Goal: Task Accomplishment & Management: Manage account settings

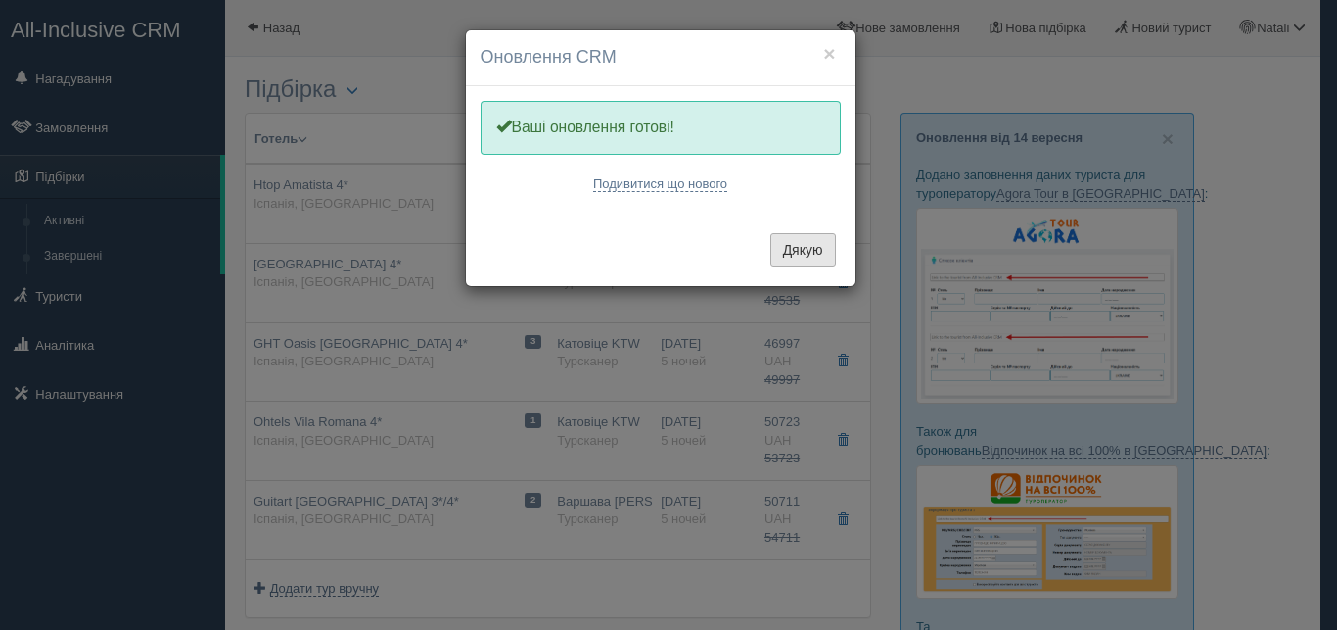
click at [793, 244] on button "Дякую" at bounding box center [804, 249] width 66 height 33
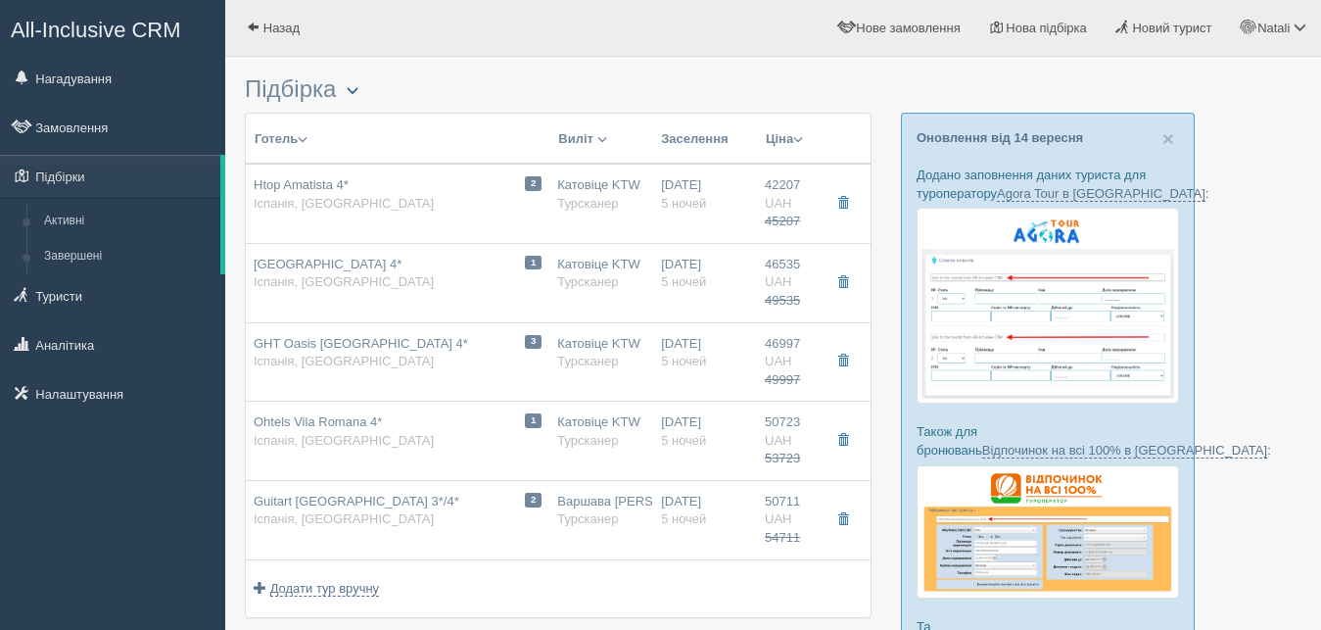
click at [358, 89] on span "button" at bounding box center [353, 90] width 12 height 12
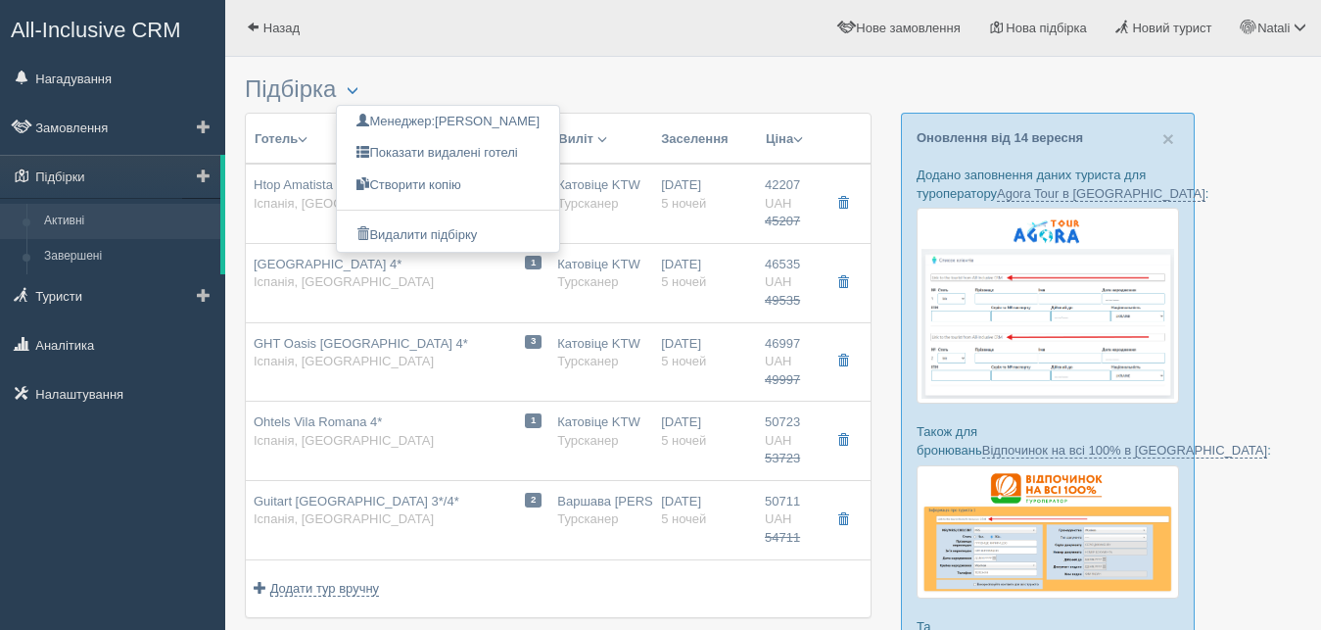
click at [59, 212] on link "Активні" at bounding box center [127, 221] width 185 height 35
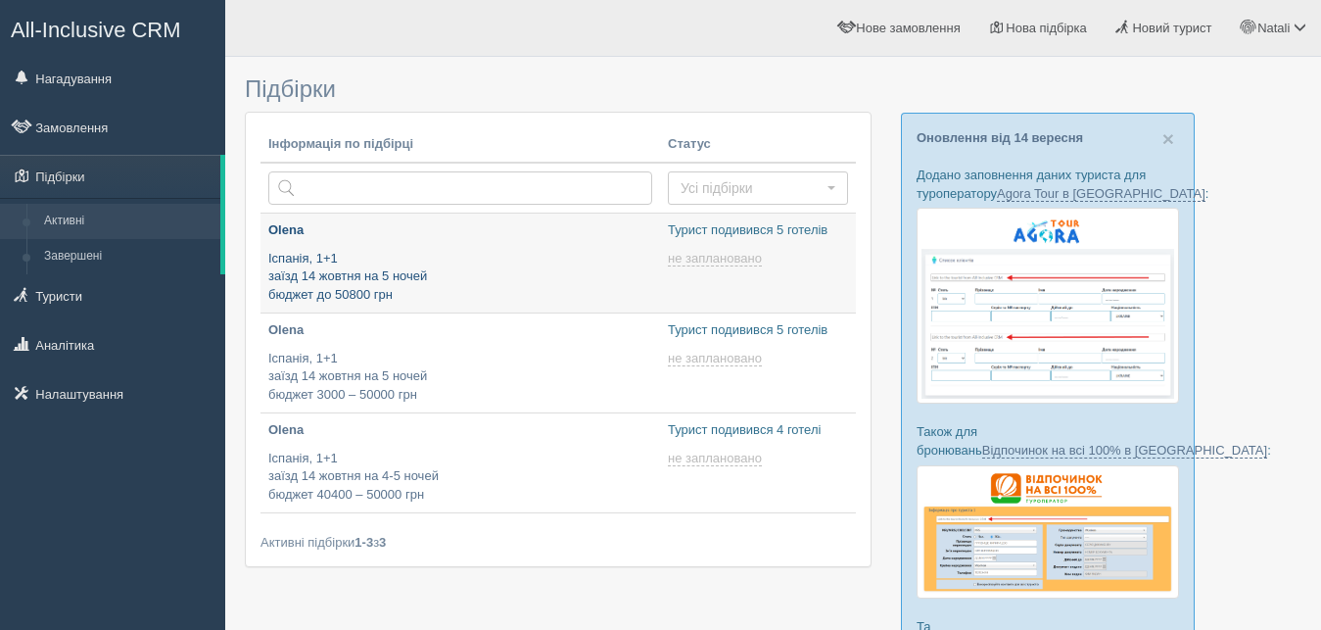
type input "[DATE] 12:35"
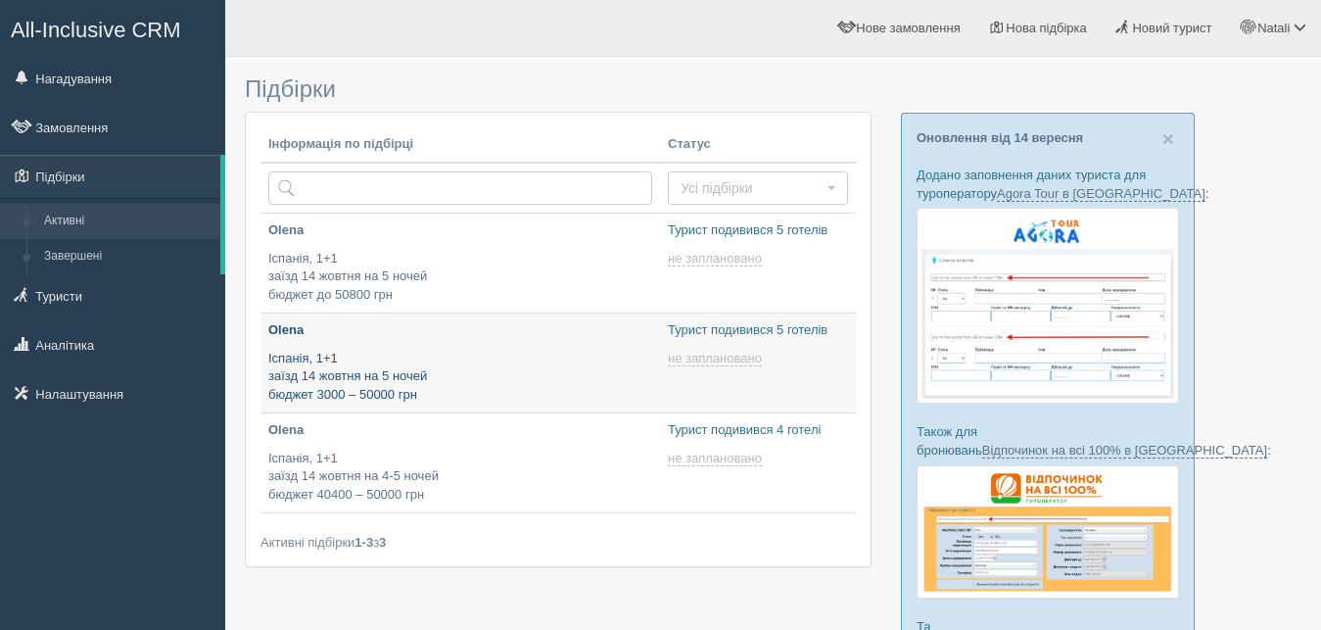
type input "2025-09-16 12:10"
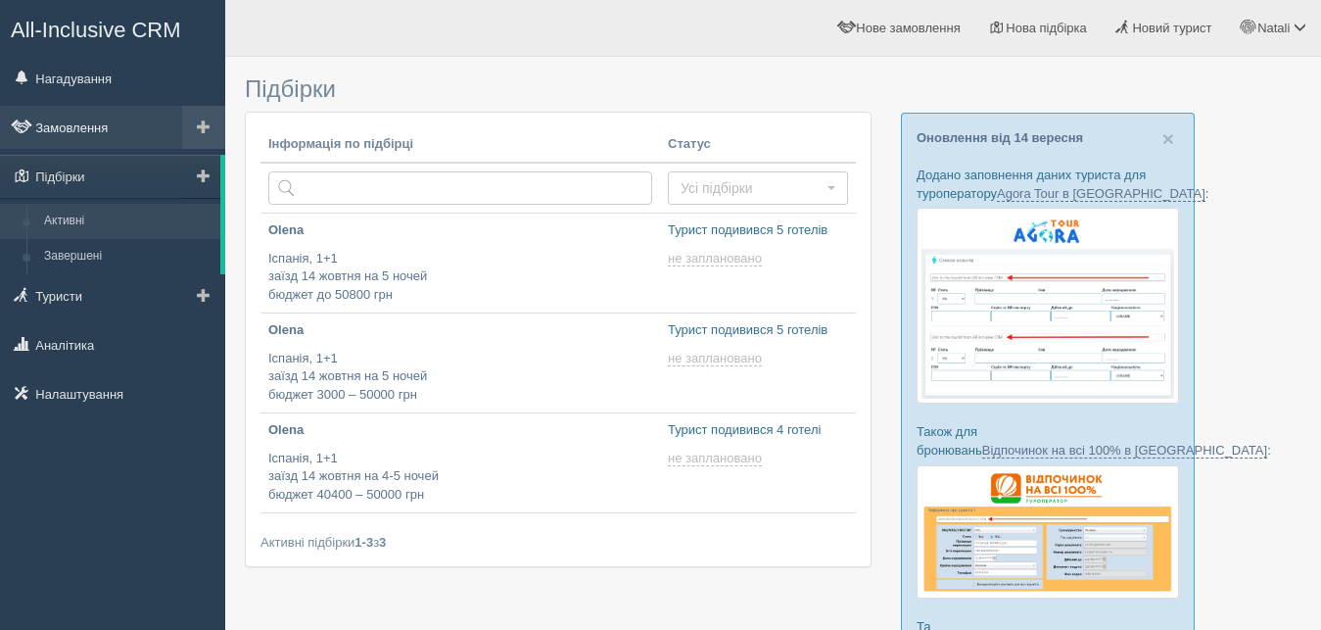
click at [92, 117] on link "Замовлення" at bounding box center [112, 127] width 225 height 43
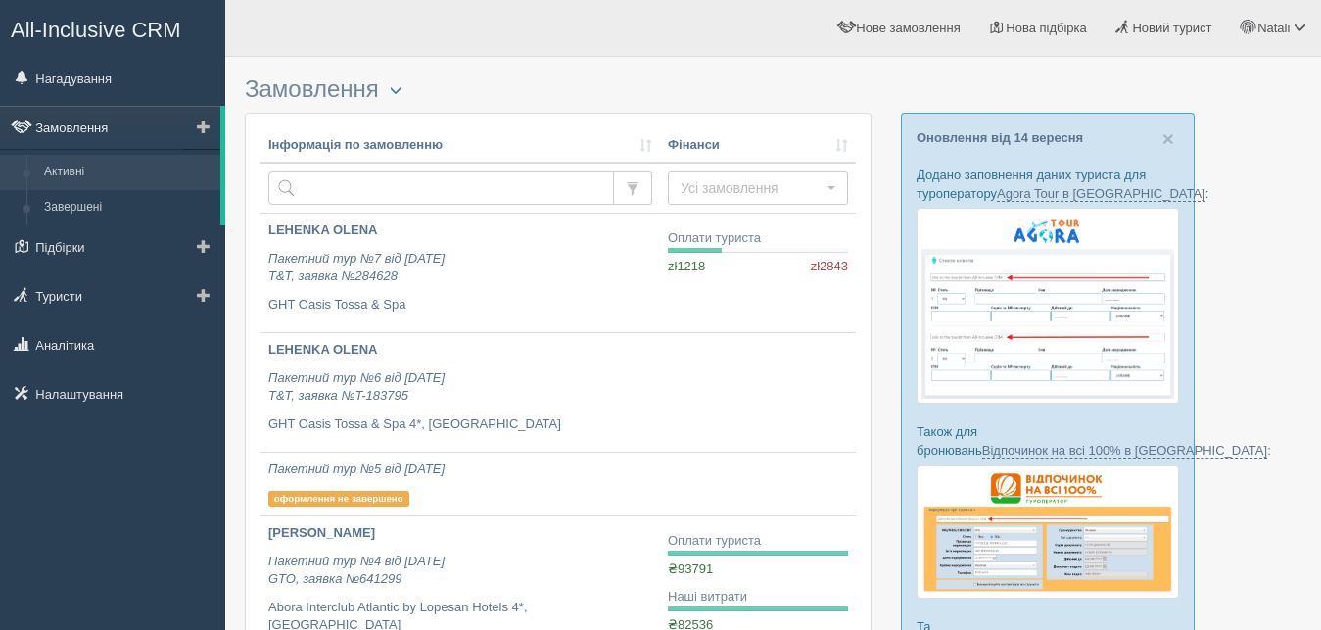
click at [77, 124] on link "Замовлення" at bounding box center [110, 127] width 220 height 43
click at [91, 177] on link "Активні" at bounding box center [127, 172] width 185 height 35
click at [92, 75] on link "Нагадування" at bounding box center [112, 78] width 225 height 43
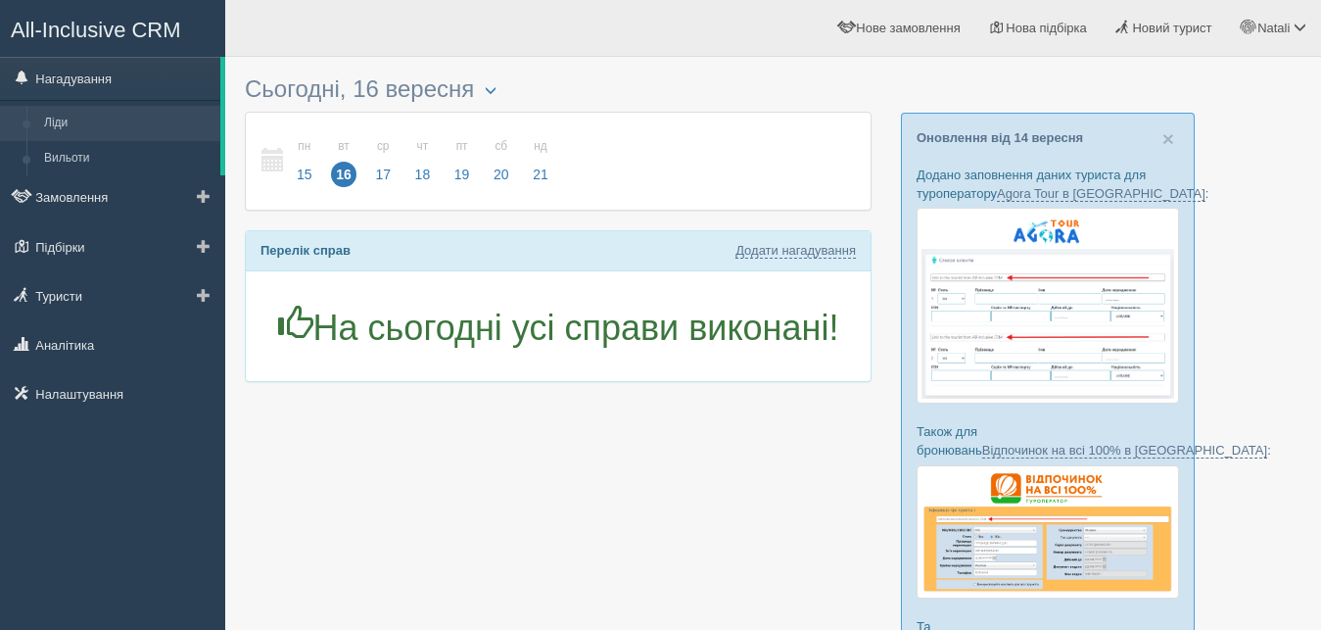
click at [67, 120] on link "Ліди" at bounding box center [127, 123] width 185 height 35
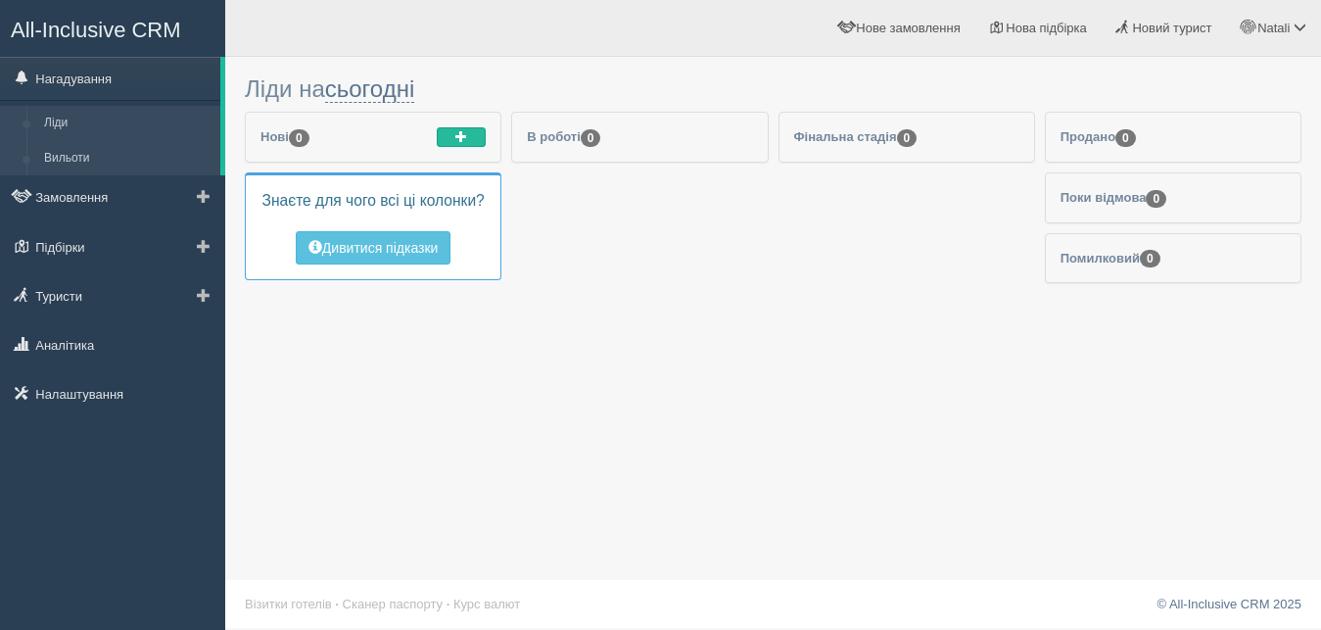
click at [52, 157] on link "Вильоти" at bounding box center [127, 158] width 185 height 35
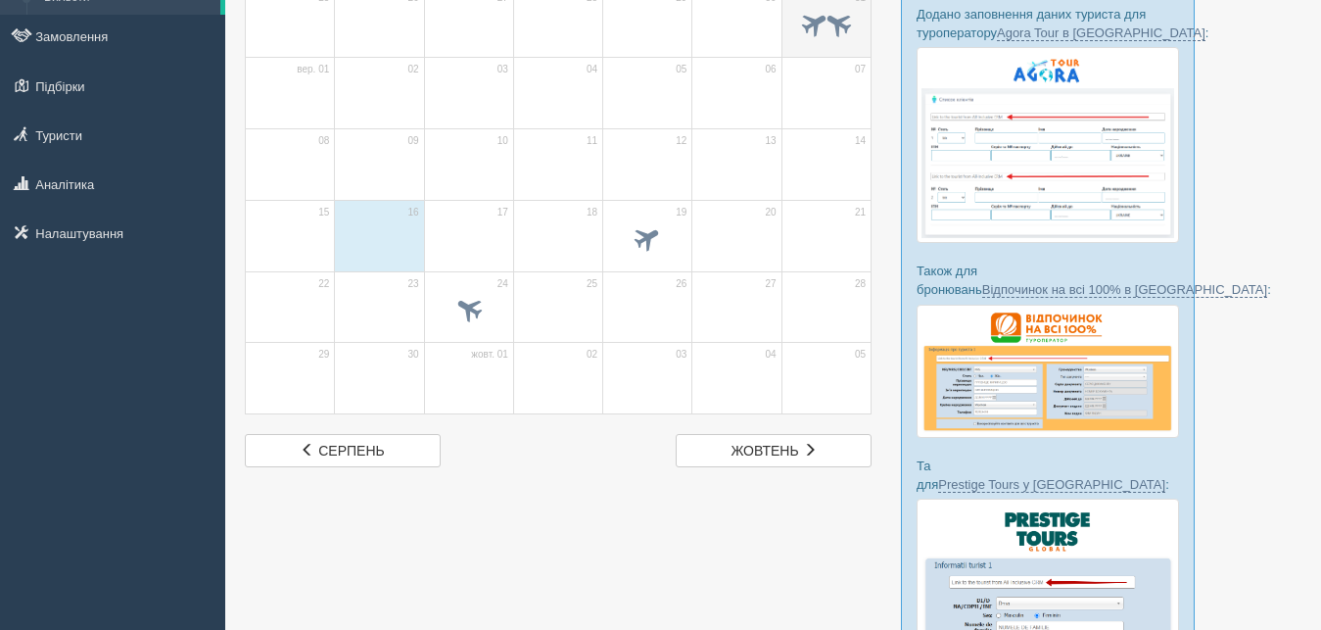
scroll to position [200, 0]
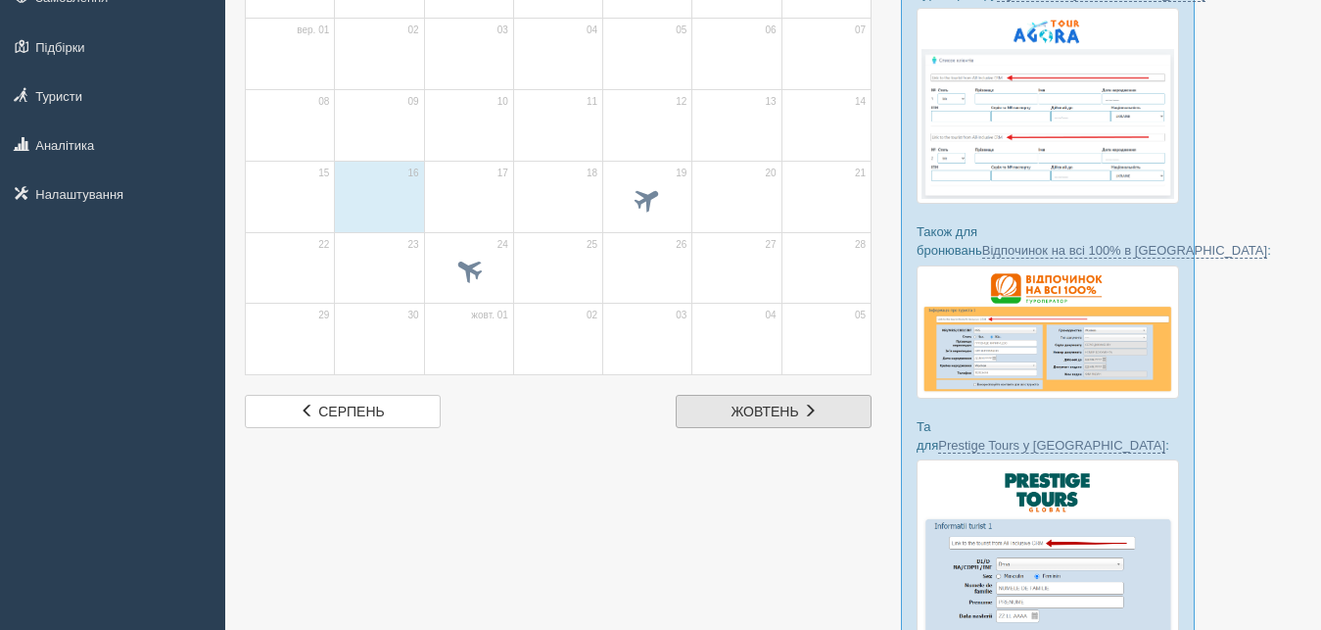
click at [747, 412] on span "жовтень" at bounding box center [765, 411] width 68 height 16
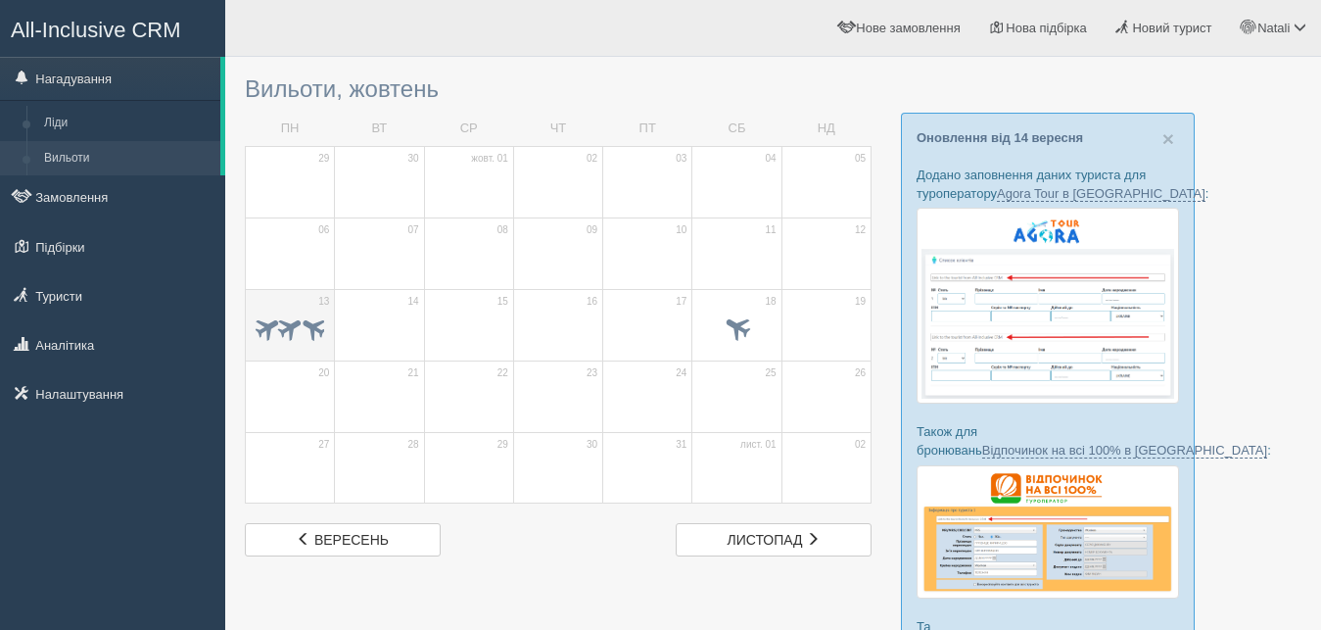
click at [288, 316] on span at bounding box center [289, 326] width 30 height 30
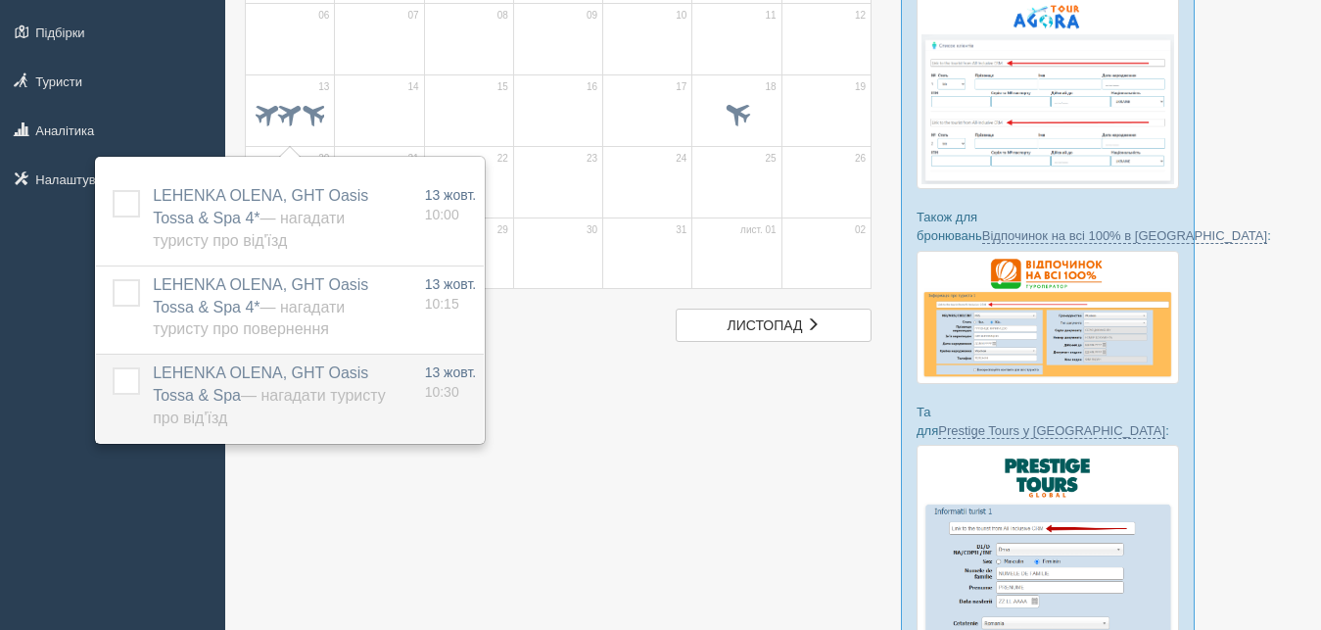
scroll to position [300, 0]
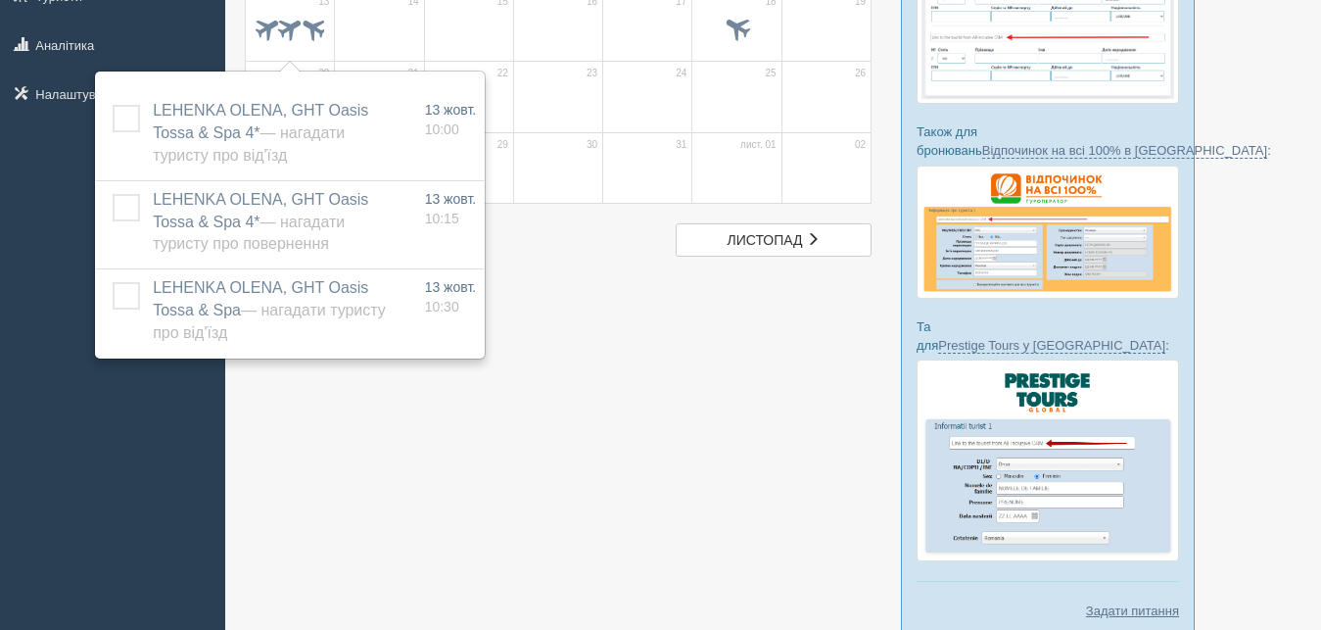
click at [631, 403] on div at bounding box center [773, 211] width 1056 height 889
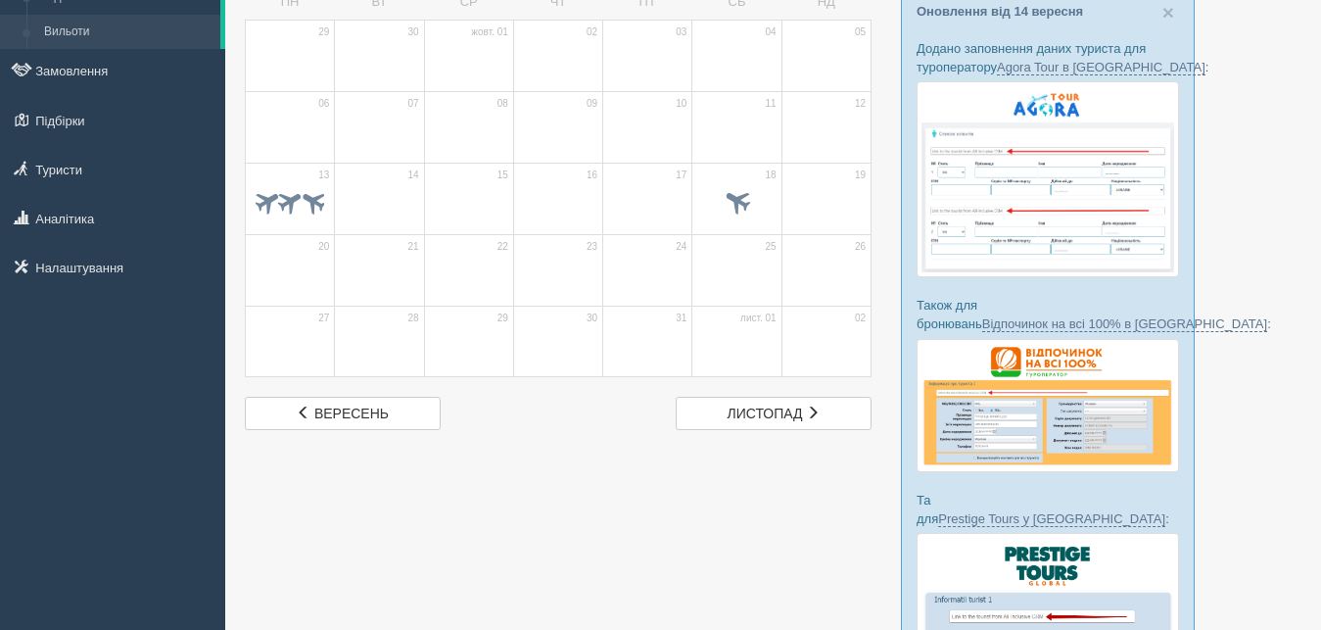
scroll to position [0, 0]
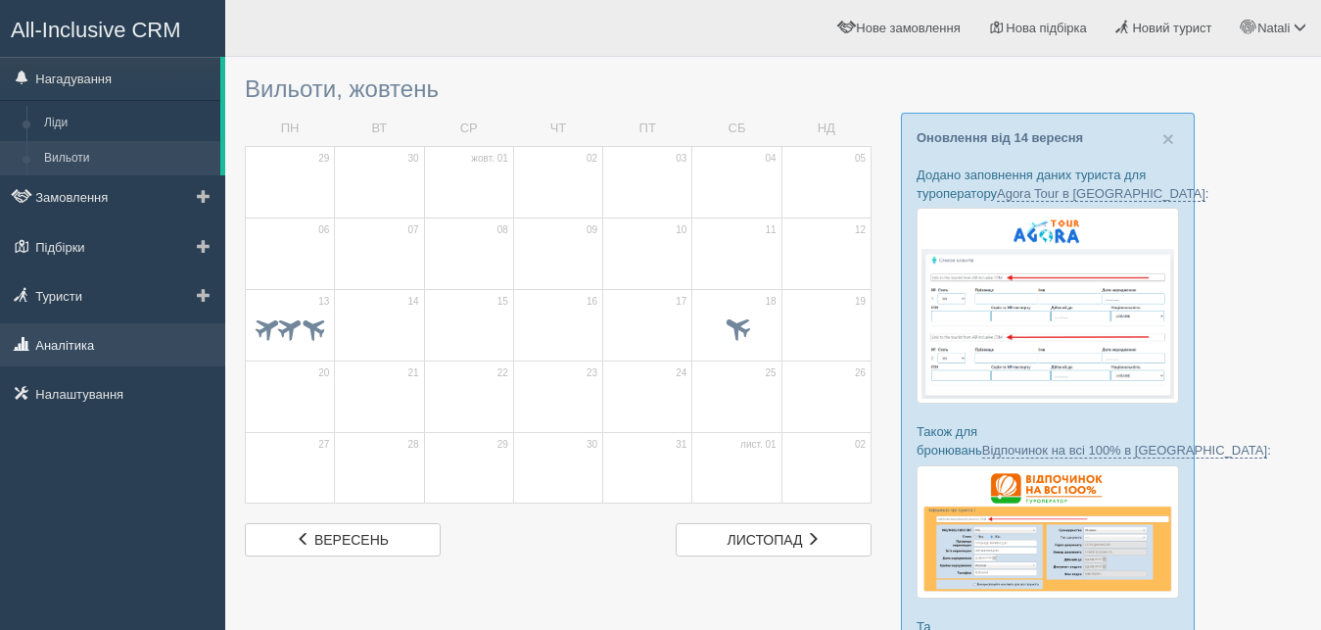
click at [81, 338] on link "Аналітика" at bounding box center [112, 344] width 225 height 43
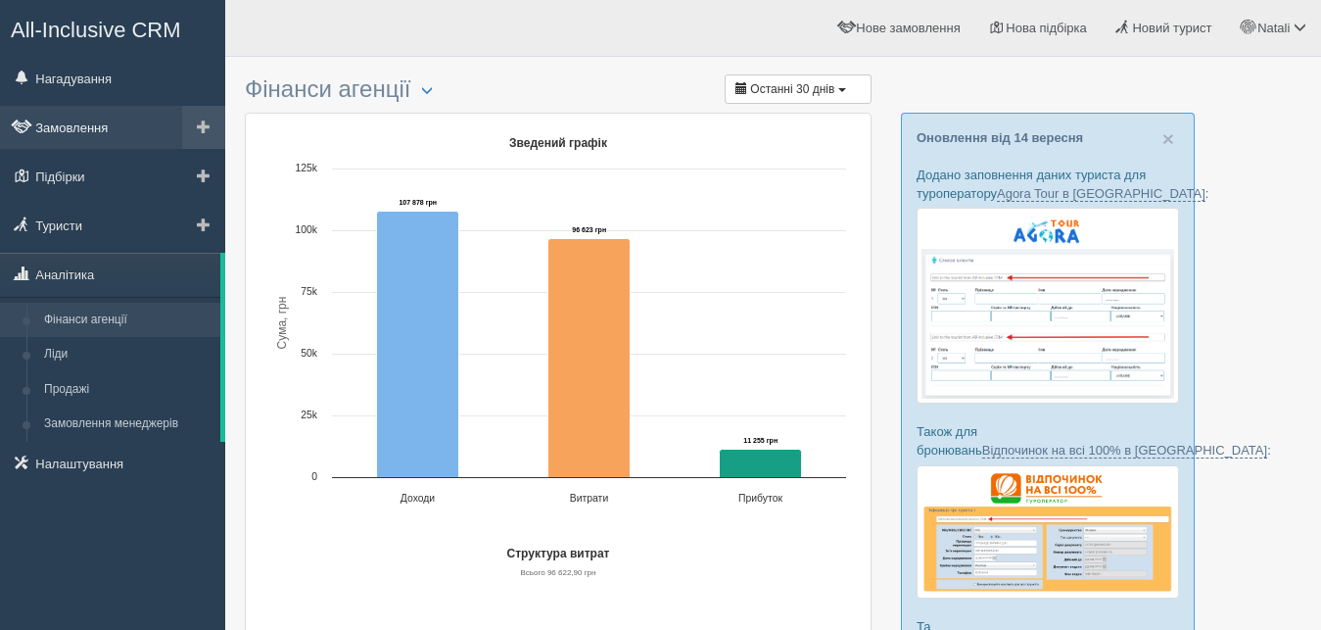
click at [65, 133] on link "Замовлення" at bounding box center [112, 127] width 225 height 43
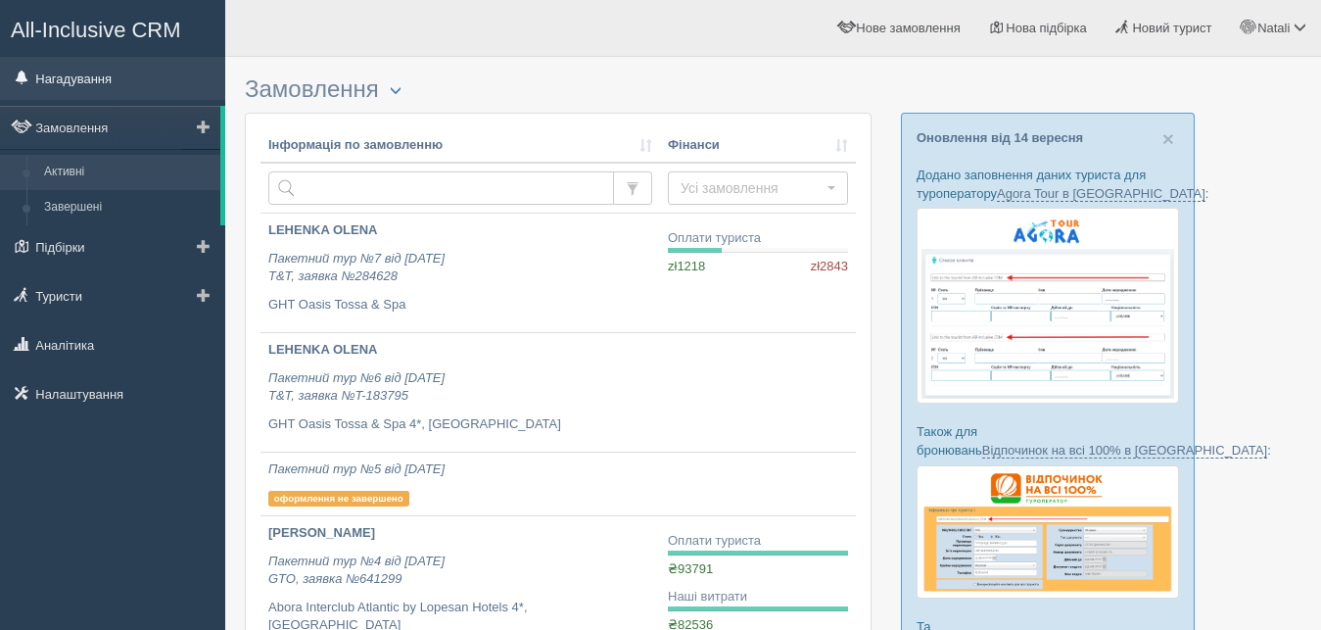
click at [74, 71] on link "Нагадування" at bounding box center [112, 78] width 225 height 43
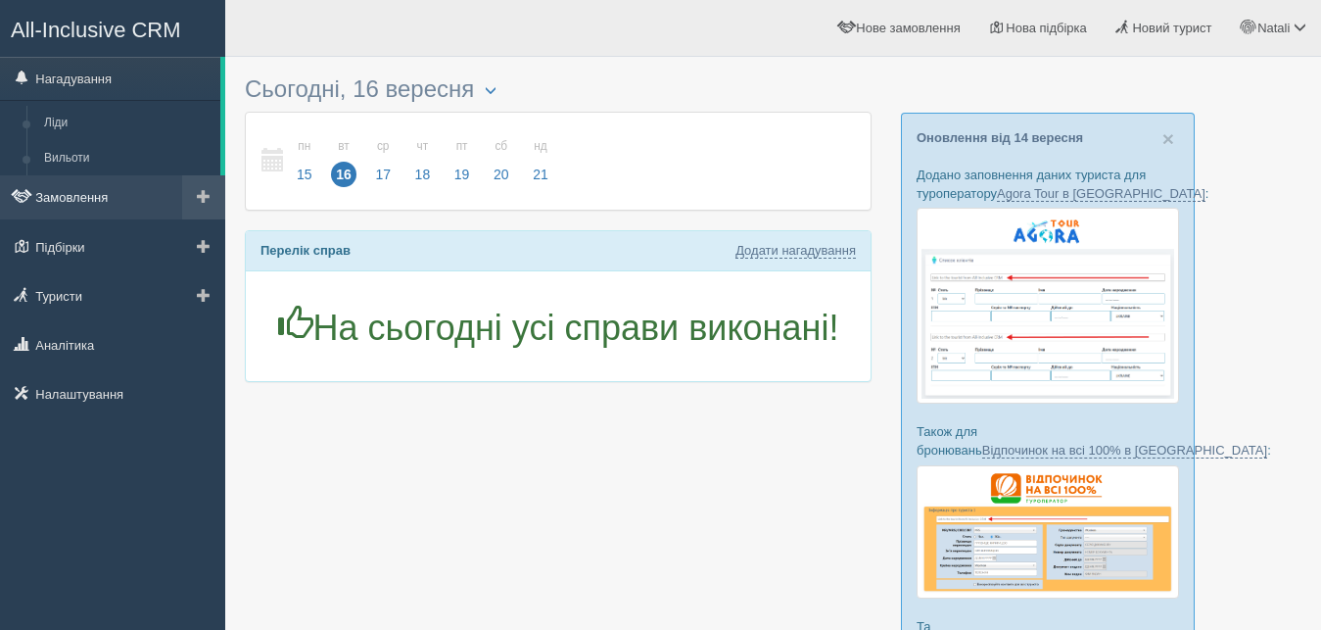
click at [62, 196] on link "Замовлення" at bounding box center [112, 196] width 225 height 43
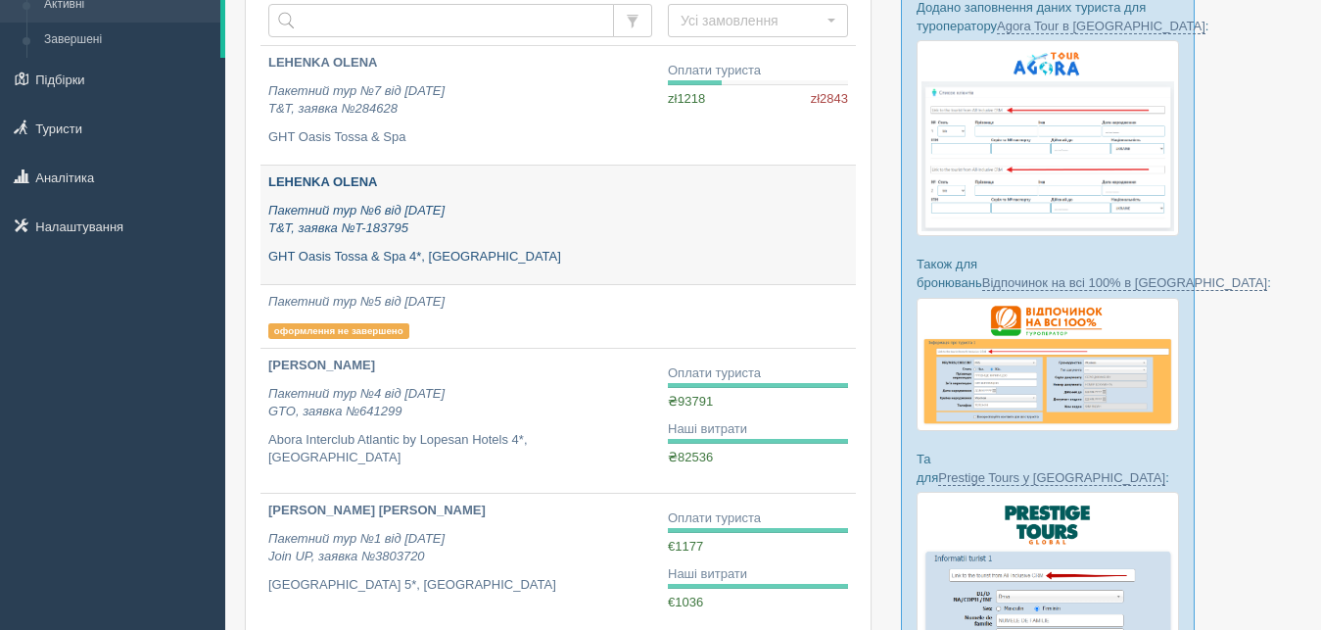
scroll to position [200, 0]
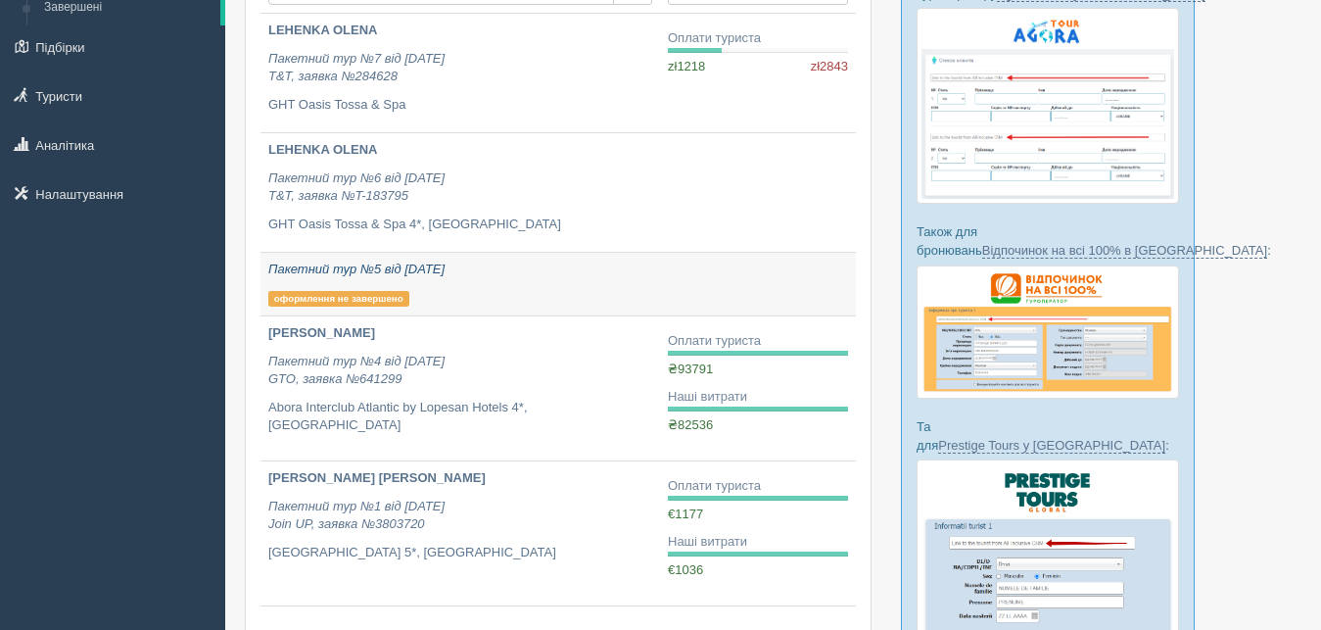
click at [543, 276] on p "Пакетний тур №5 від 31.08.2025" at bounding box center [460, 269] width 384 height 19
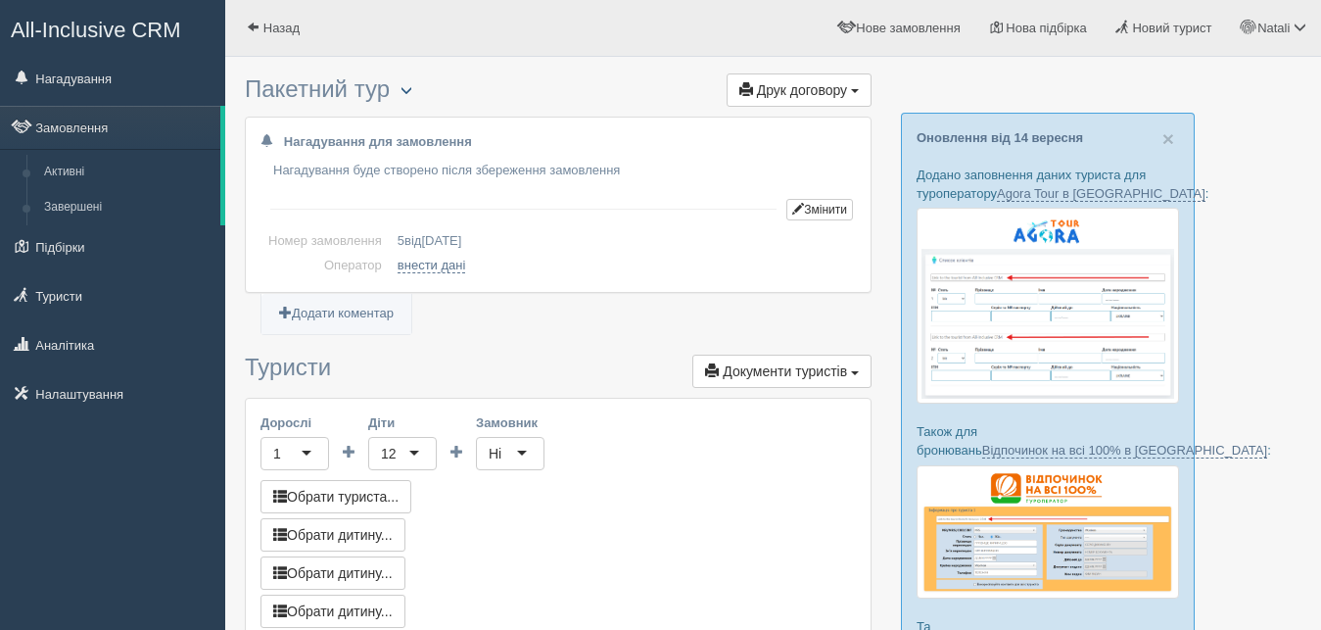
click at [412, 90] on span "button" at bounding box center [406, 90] width 12 height 12
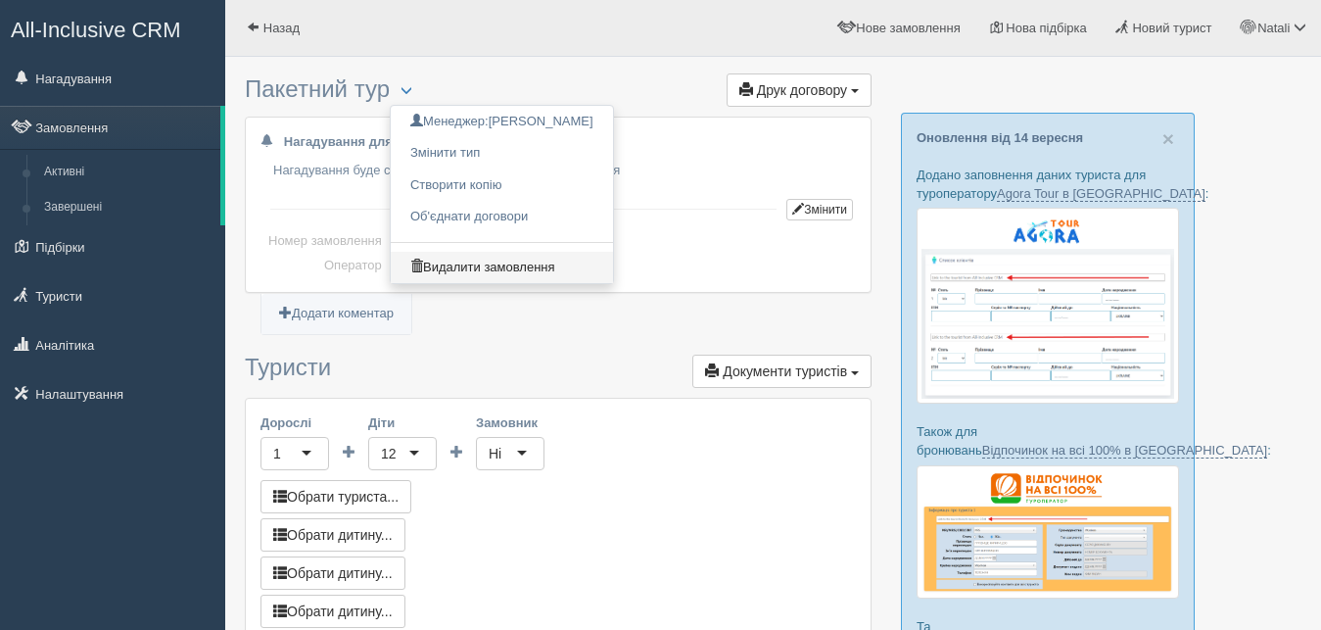
click at [480, 268] on link "Видалити замовлення" at bounding box center [502, 268] width 222 height 32
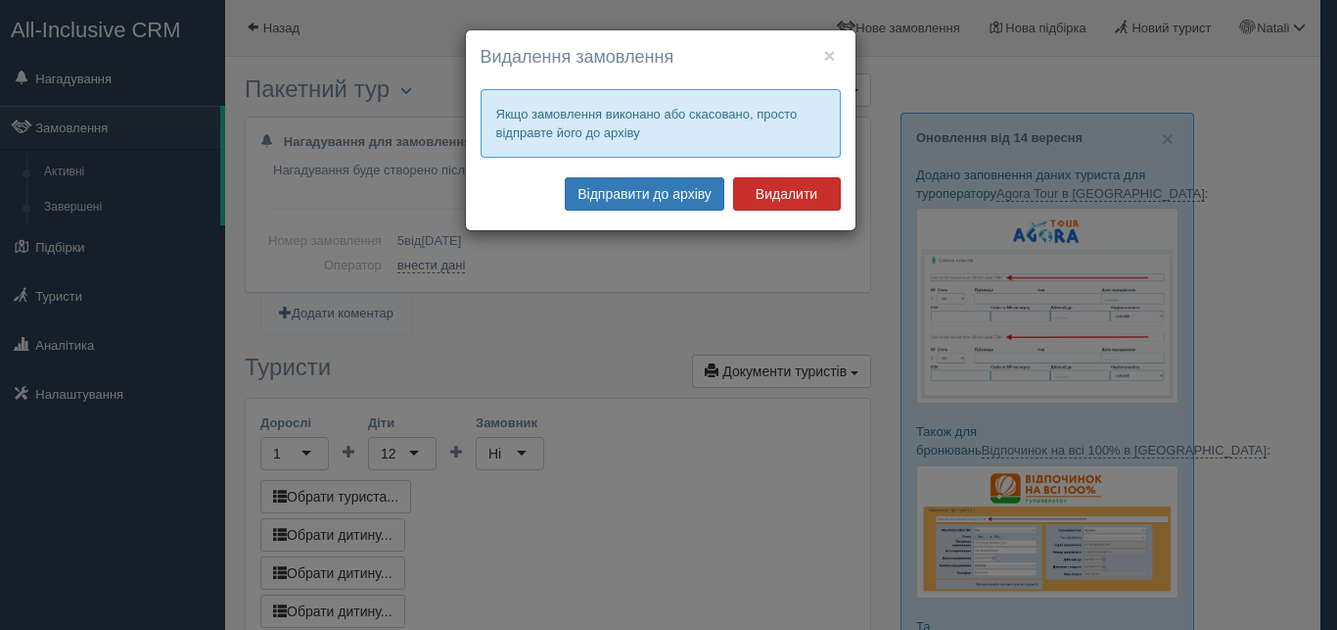
click at [782, 189] on button "Видалити" at bounding box center [787, 193] width 108 height 33
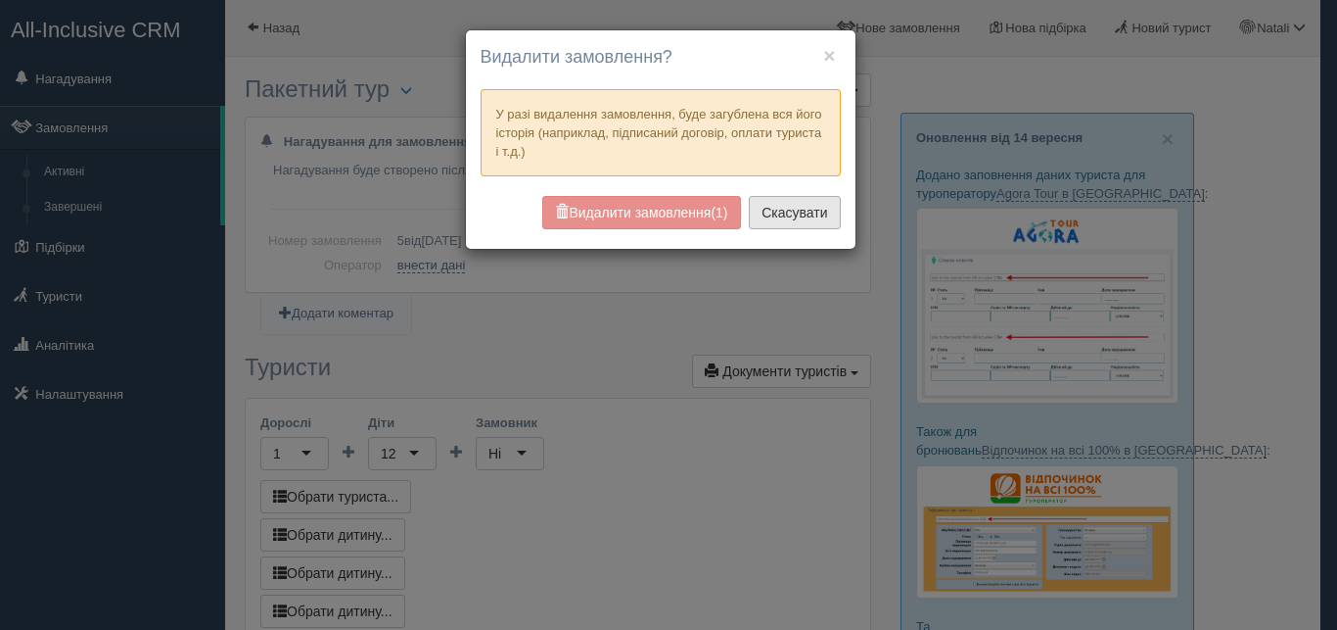
click at [783, 207] on button "Скасувати" at bounding box center [794, 212] width 91 height 33
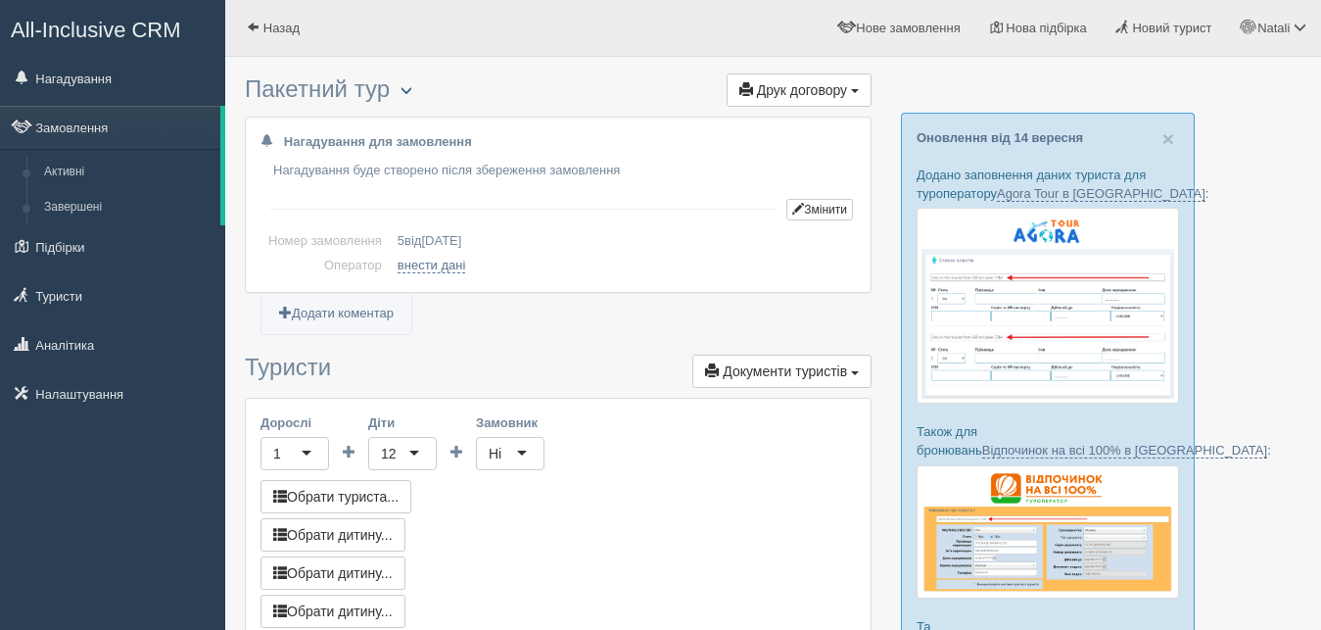
click at [403, 87] on button "button" at bounding box center [406, 90] width 33 height 23
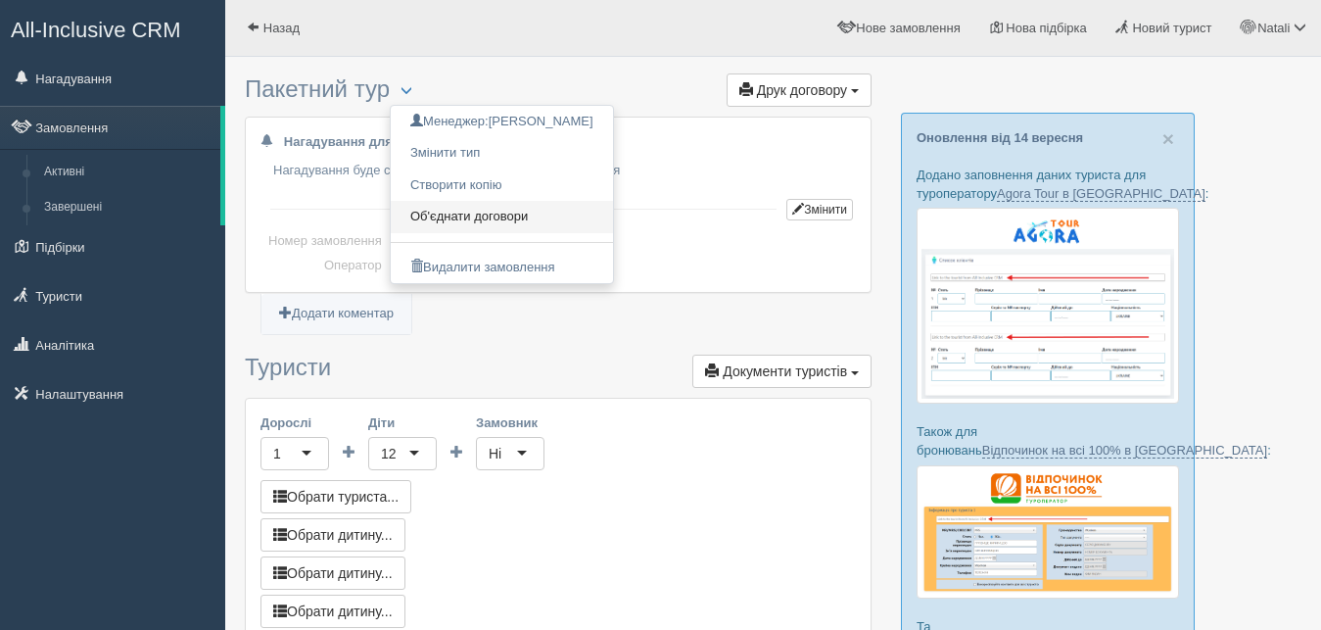
click at [465, 221] on link "Об'єднати договори" at bounding box center [502, 217] width 222 height 32
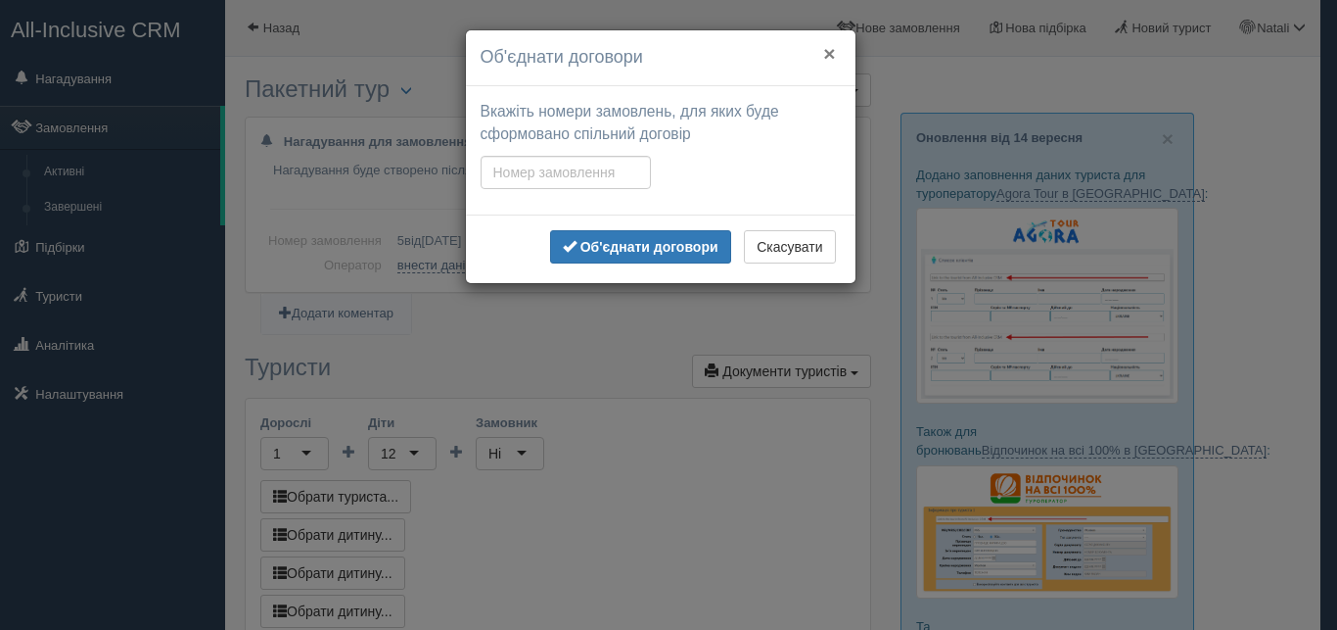
click at [830, 56] on button "×" at bounding box center [829, 53] width 12 height 21
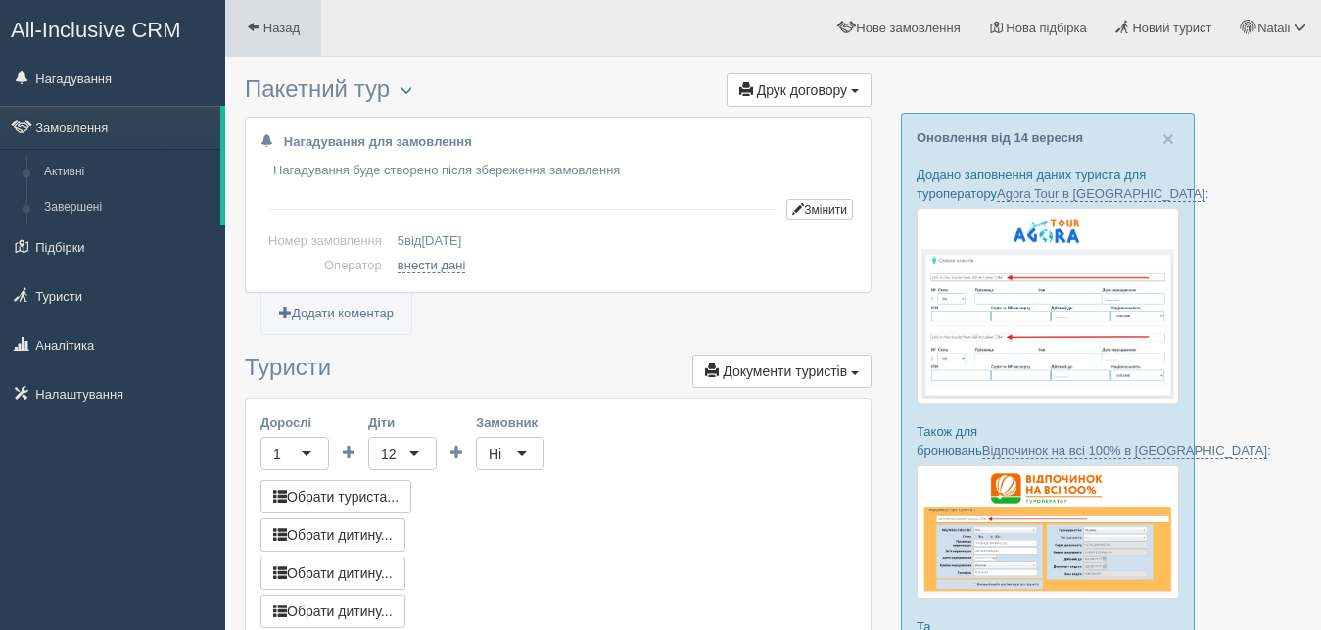
click at [252, 26] on span at bounding box center [253, 27] width 13 height 13
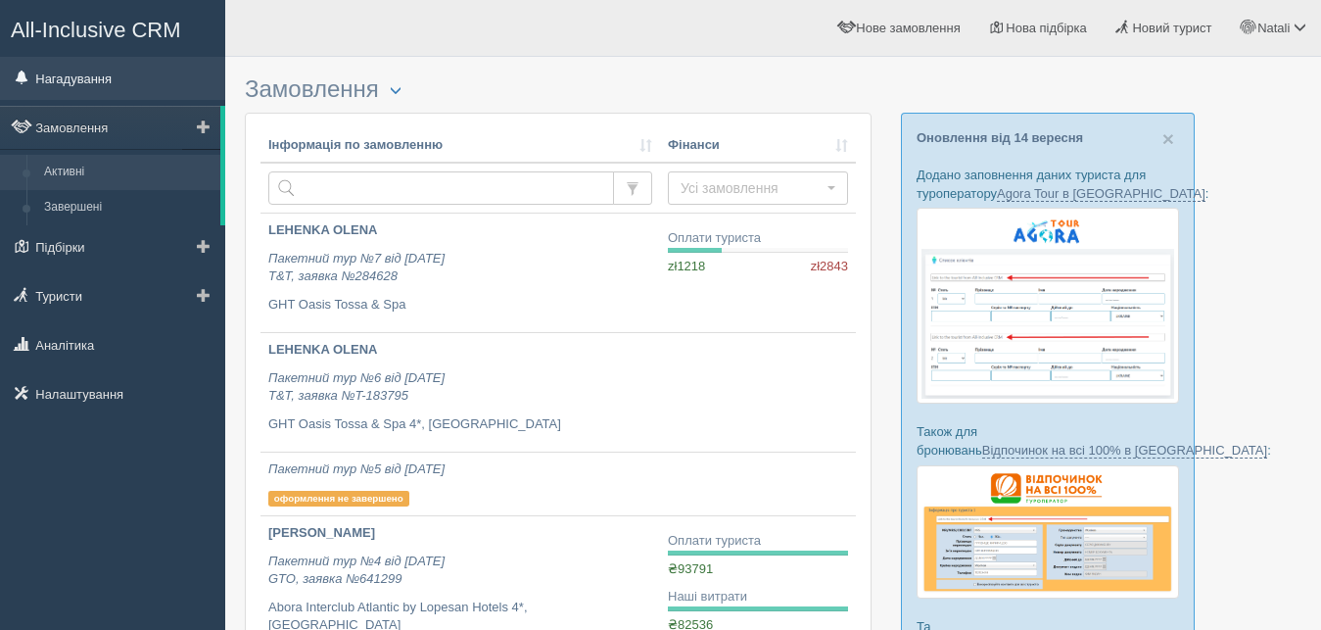
click at [42, 78] on link "Нагадування" at bounding box center [112, 78] width 225 height 43
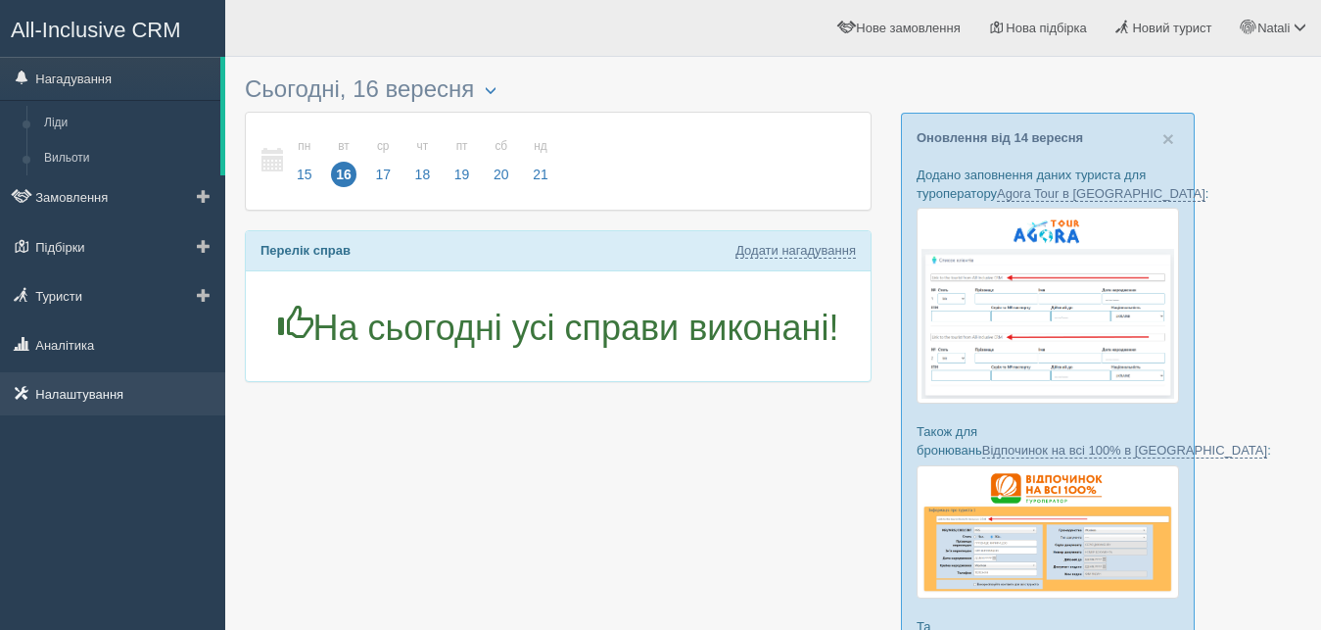
click at [71, 395] on link "Налаштування" at bounding box center [112, 393] width 225 height 43
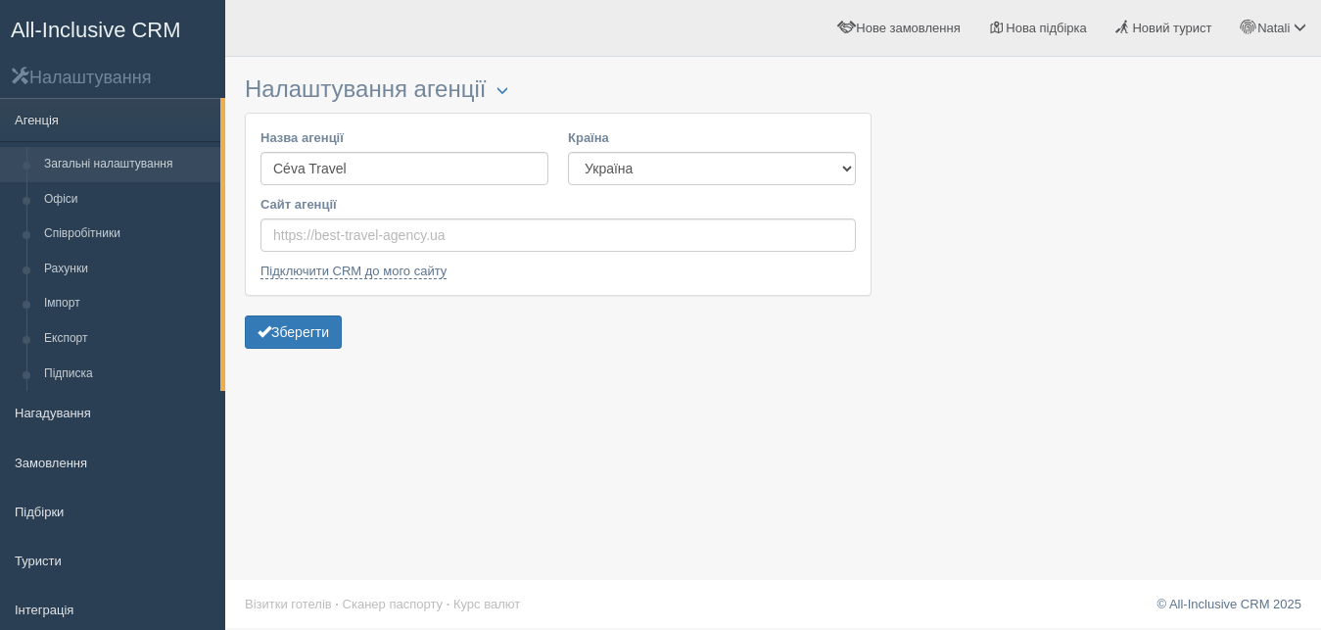
click at [690, 426] on div "Налаштування агенції Блокування Назва агенції Céva Travel [GEOGRAPHIC_DATA] Ест…" at bounding box center [773, 315] width 1096 height 630
click at [82, 150] on link "Загальні налаштування" at bounding box center [127, 164] width 185 height 35
click at [50, 113] on link "Агенція" at bounding box center [110, 119] width 220 height 43
click at [34, 463] on link "Замовлення" at bounding box center [112, 462] width 225 height 43
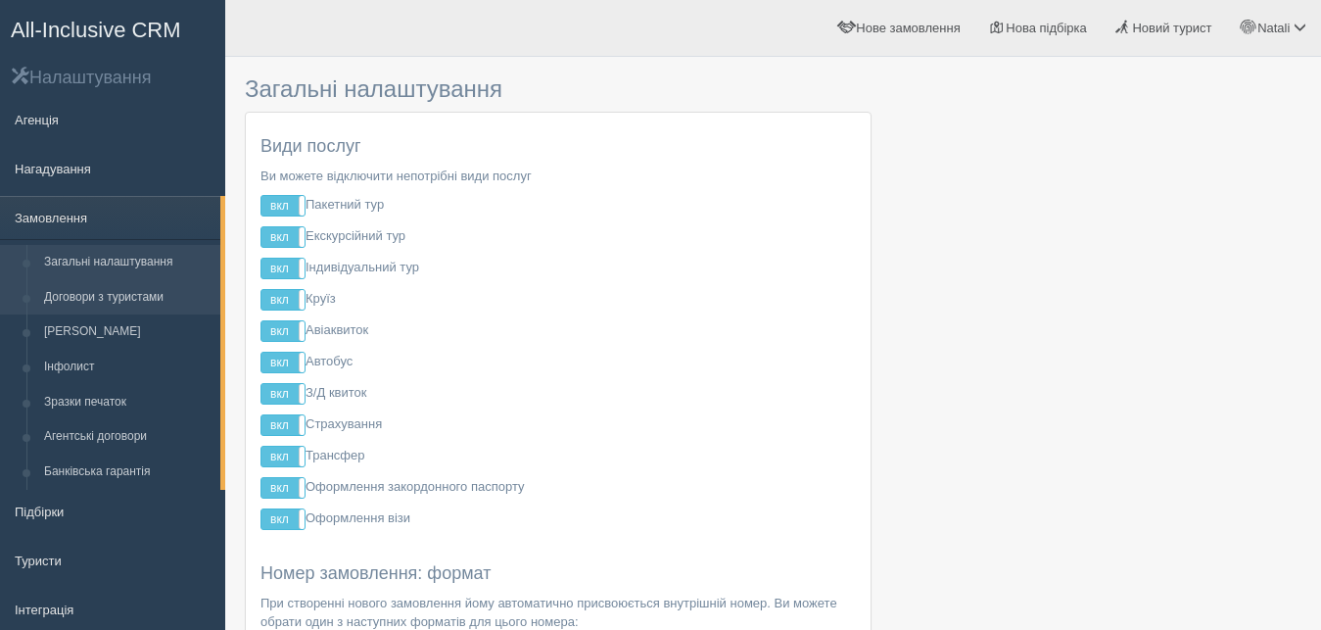
click at [128, 294] on link "Договори з туристами" at bounding box center [127, 297] width 185 height 35
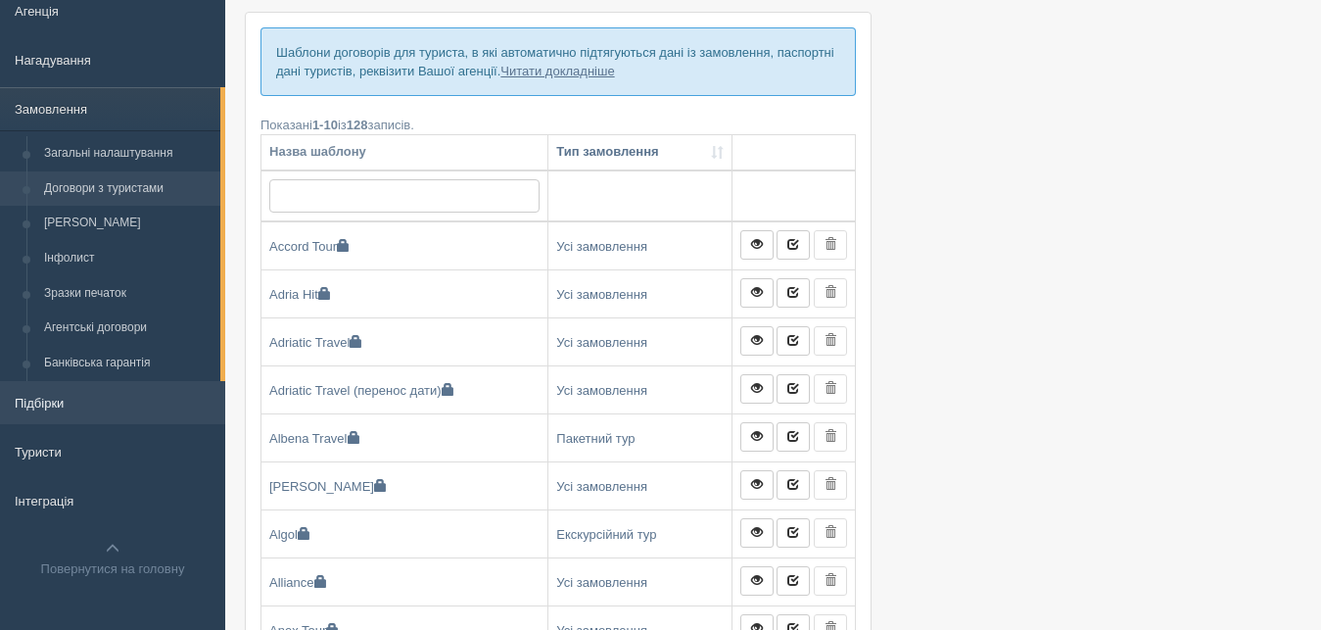
scroll to position [100, 0]
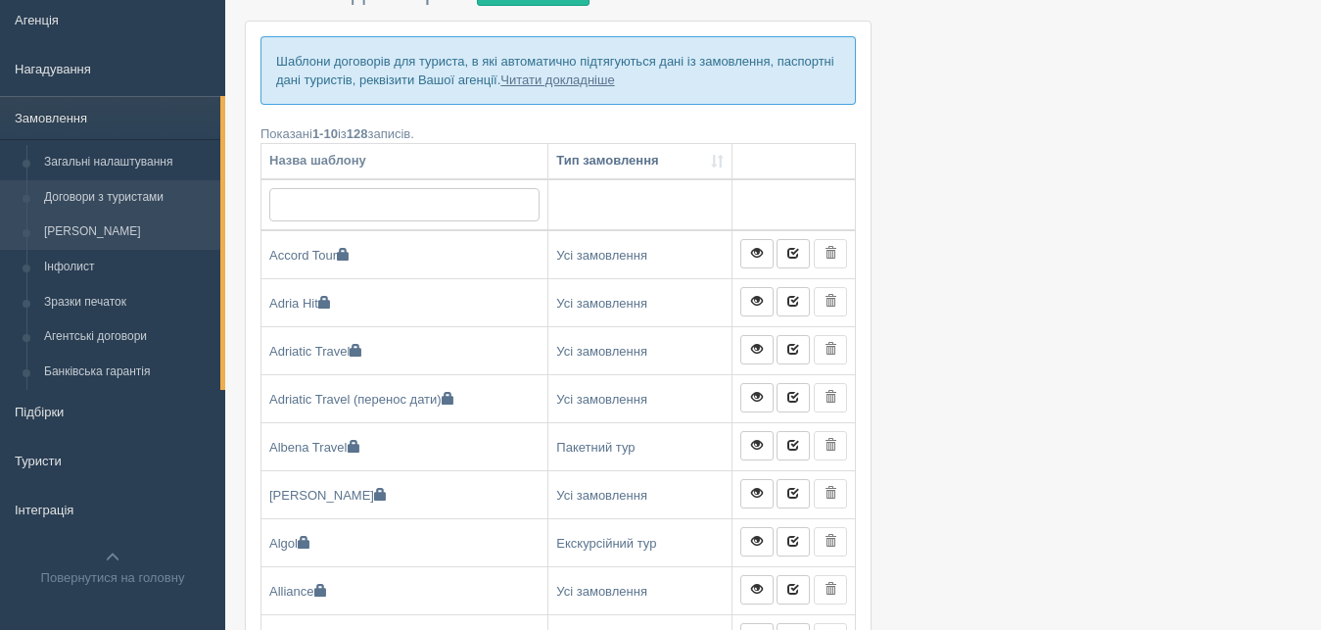
click at [82, 233] on link "[PERSON_NAME]" at bounding box center [127, 231] width 185 height 35
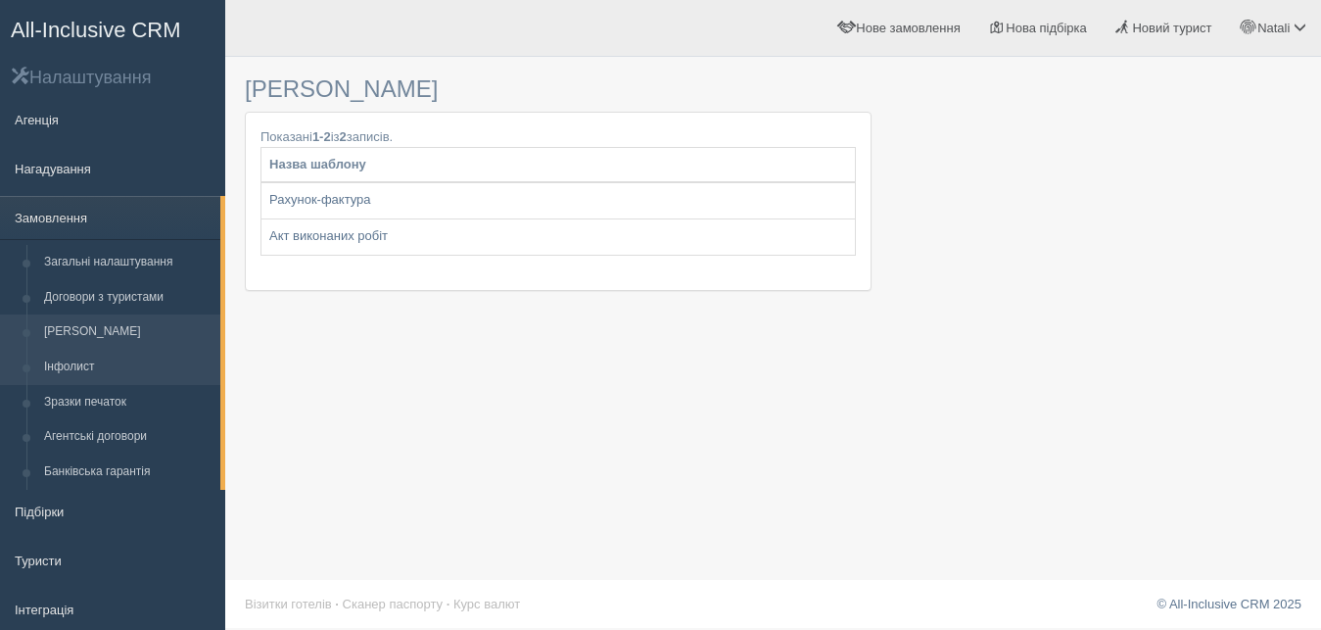
click at [78, 362] on link "Інфолист" at bounding box center [127, 367] width 185 height 35
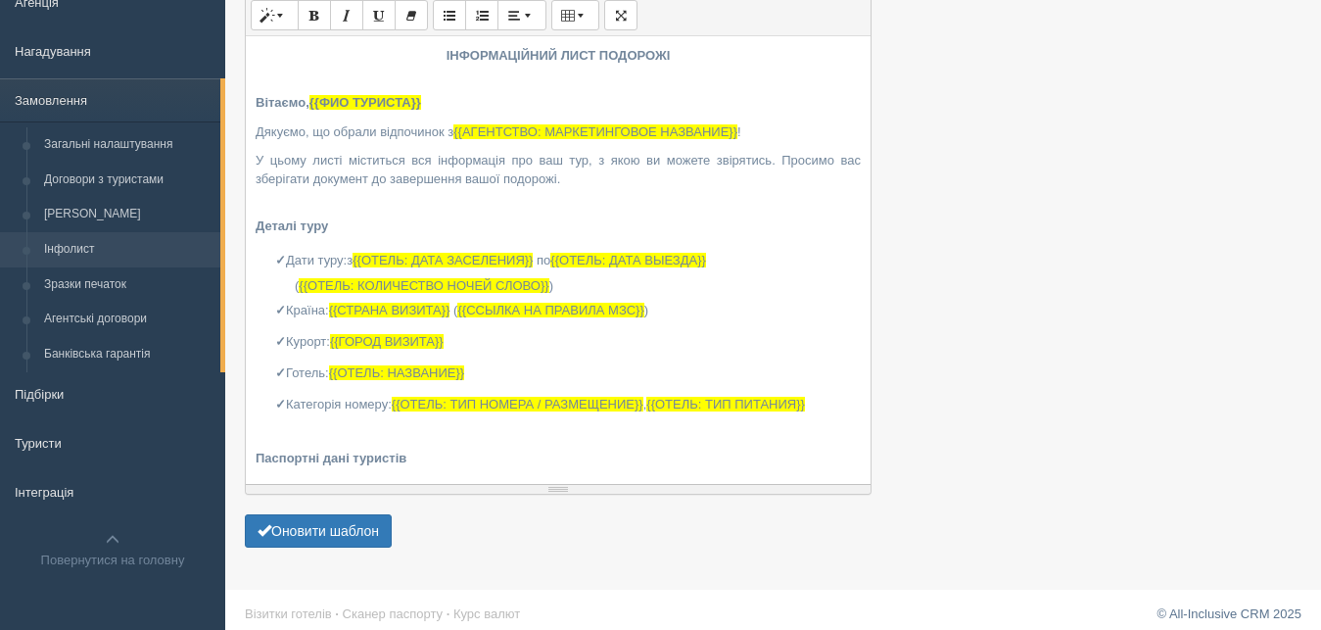
scroll to position [129, 0]
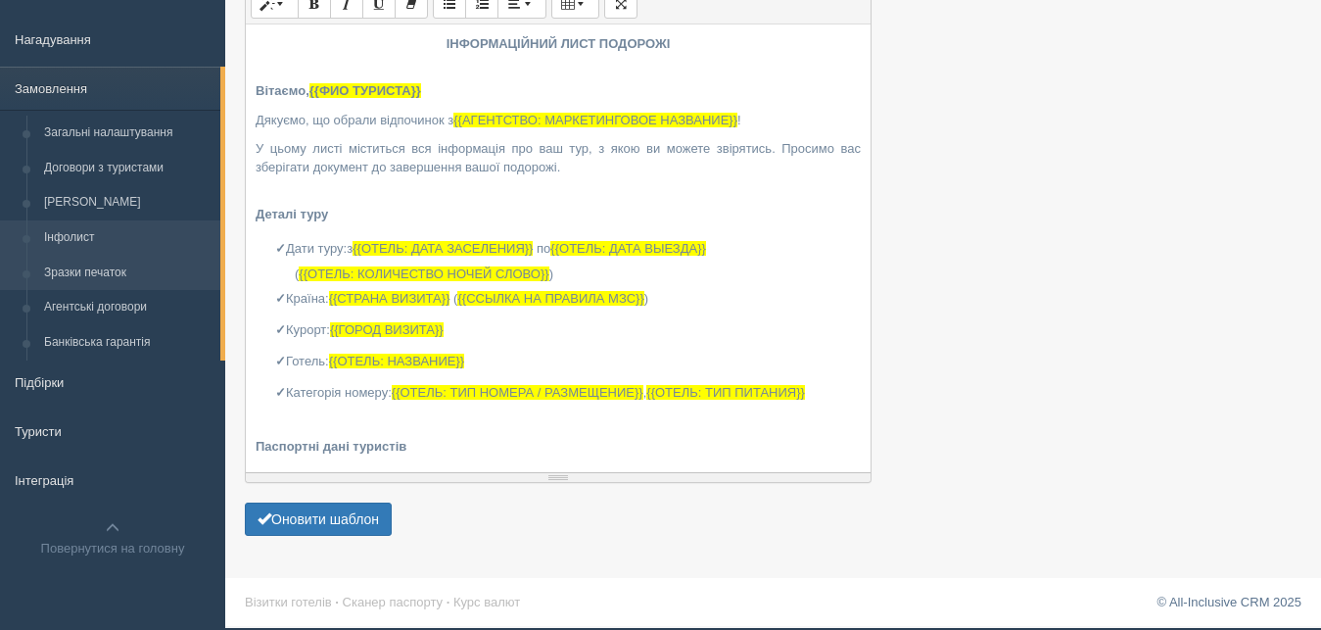
click at [91, 269] on link "Зразки печаток" at bounding box center [127, 273] width 185 height 35
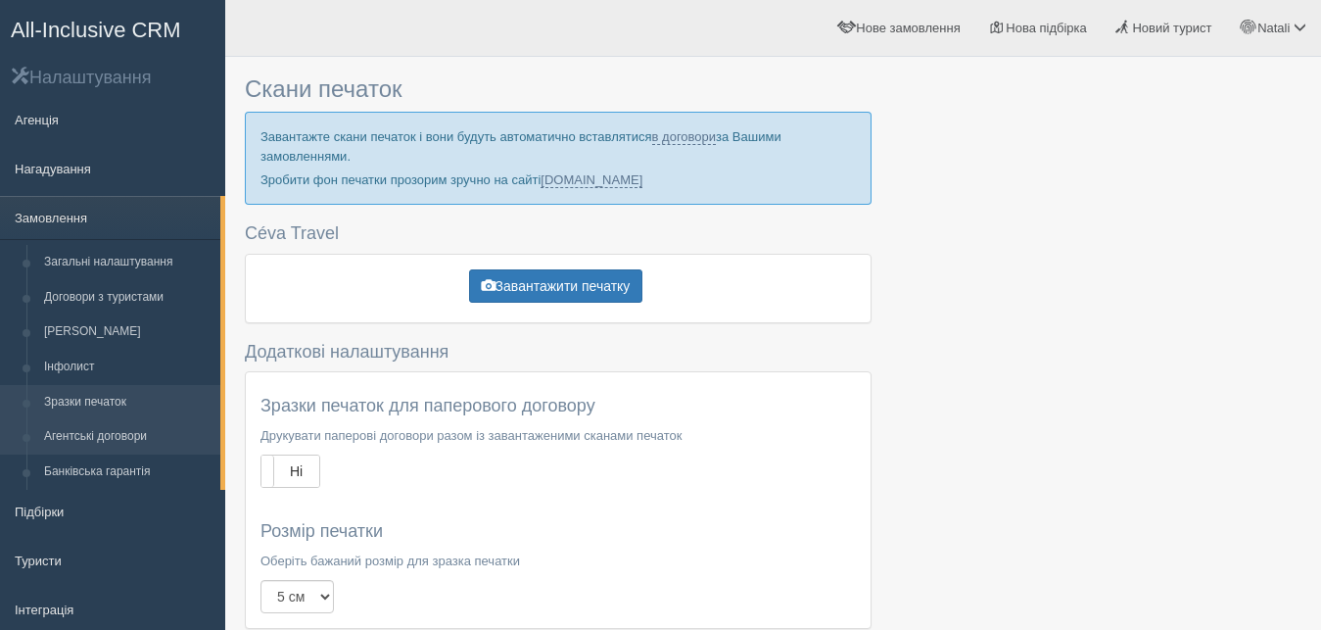
click at [105, 436] on link "Агентські договори" at bounding box center [127, 436] width 185 height 35
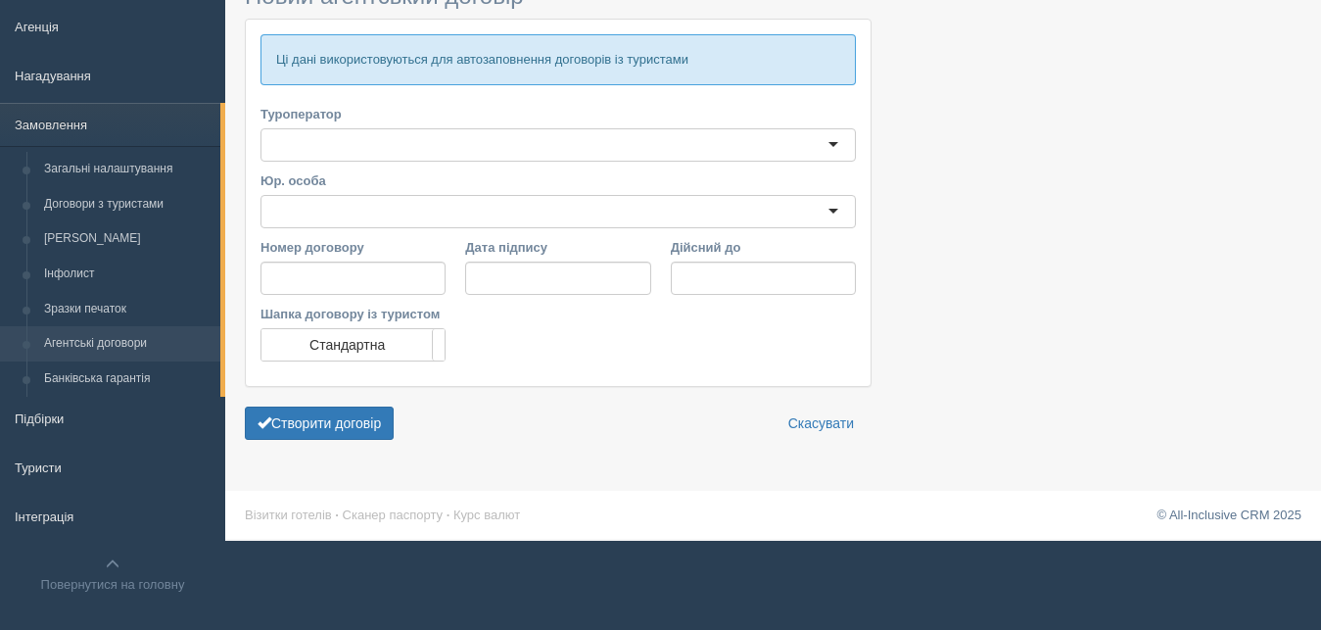
scroll to position [108, 0]
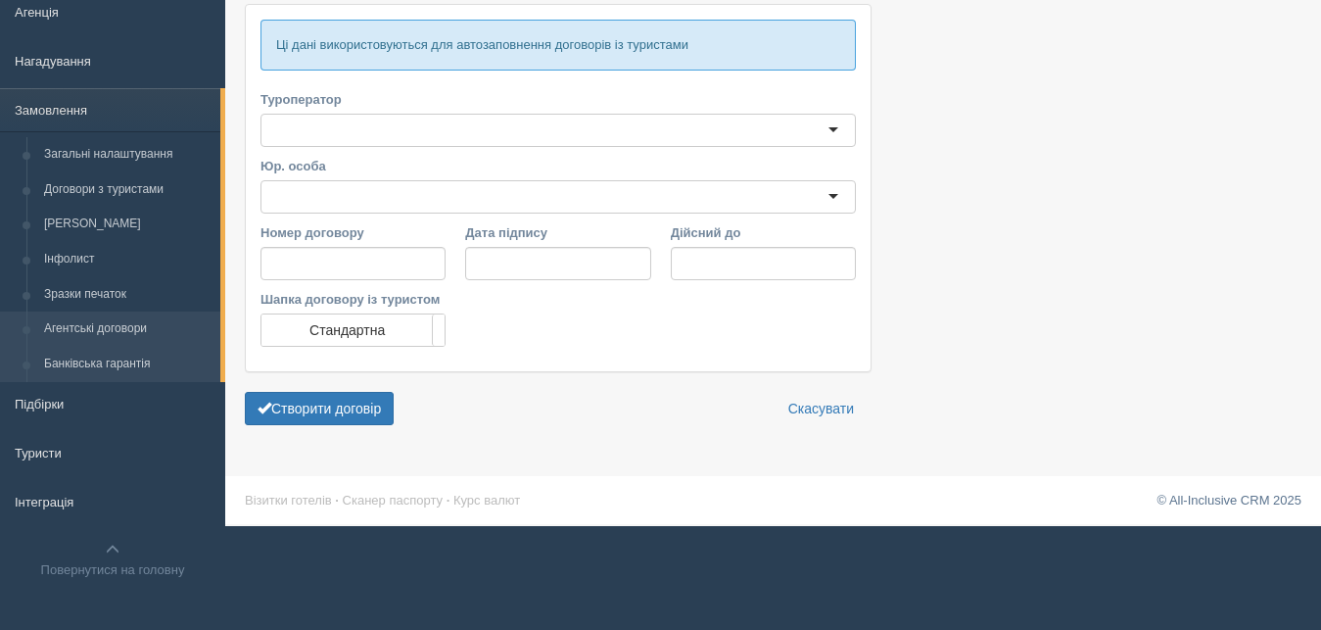
click at [88, 371] on link "Банківська гарантія" at bounding box center [127, 364] width 185 height 35
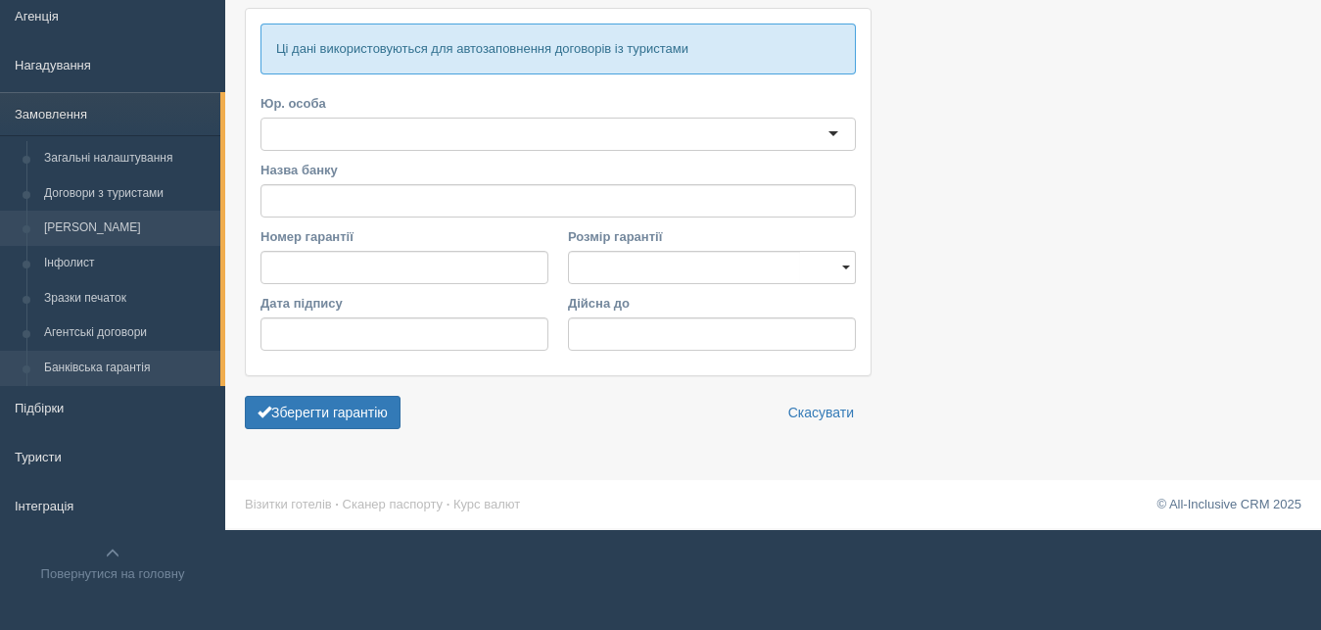
scroll to position [108, 0]
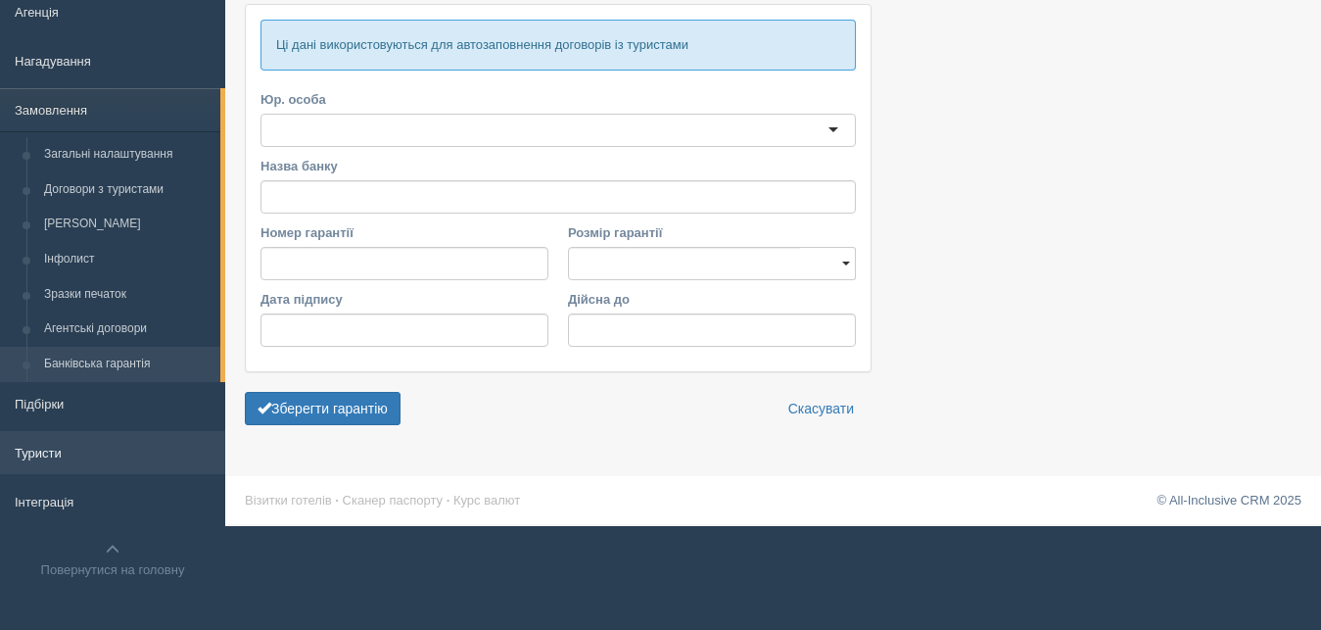
click at [47, 450] on link "Туристи" at bounding box center [112, 452] width 225 height 43
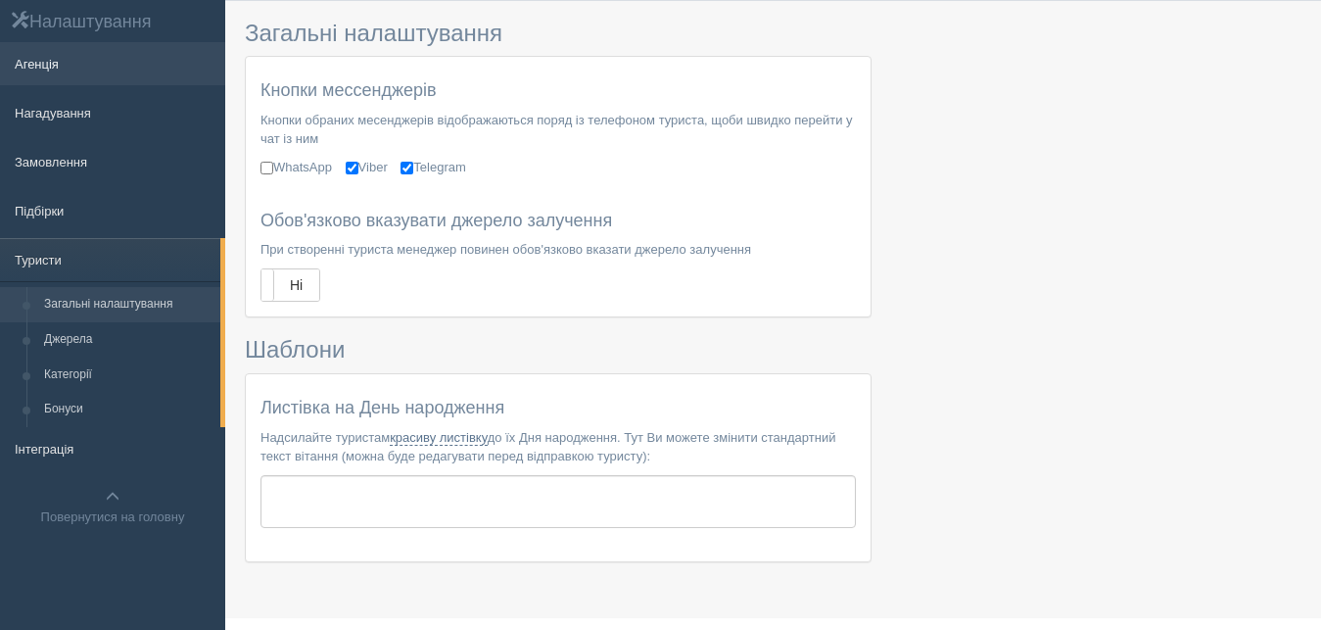
scroll to position [97, 0]
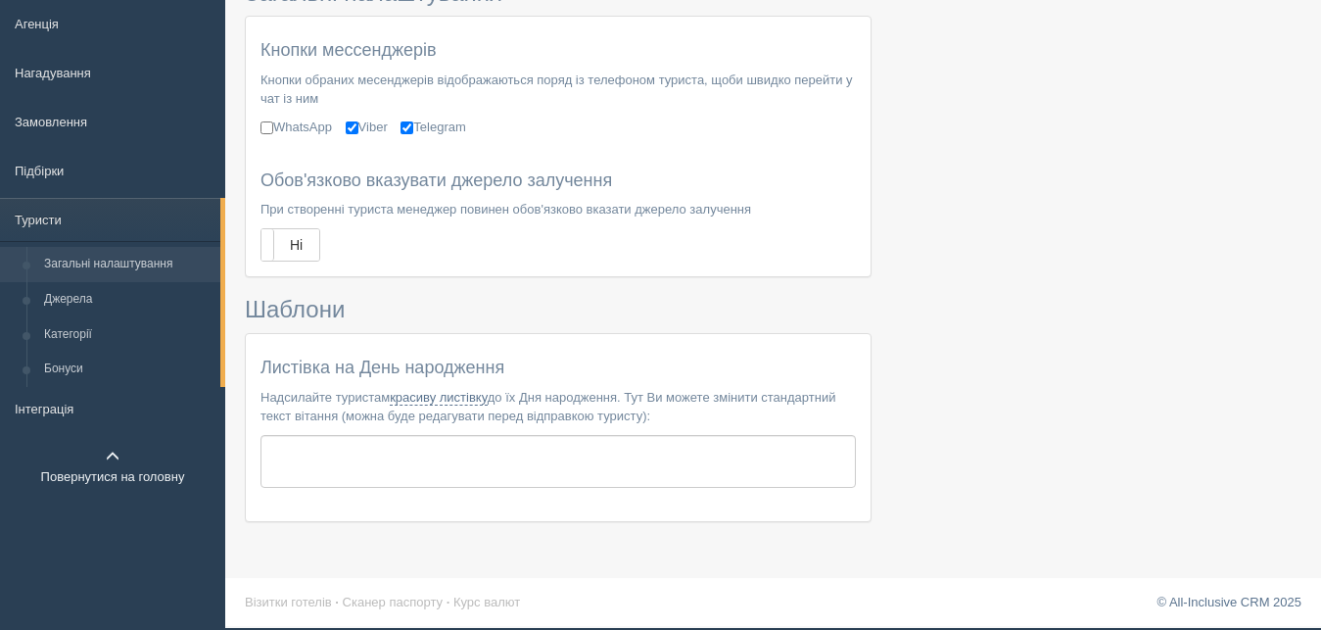
click at [110, 461] on span at bounding box center [113, 456] width 14 height 14
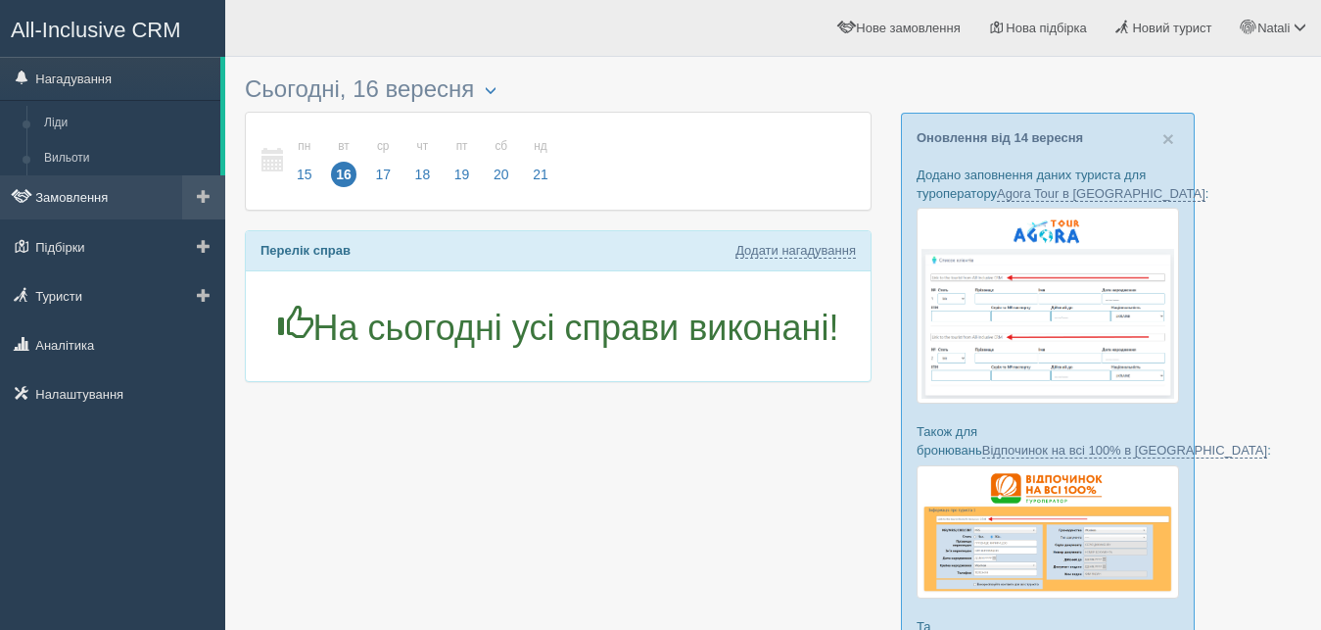
click at [70, 195] on link "Замовлення" at bounding box center [112, 196] width 225 height 43
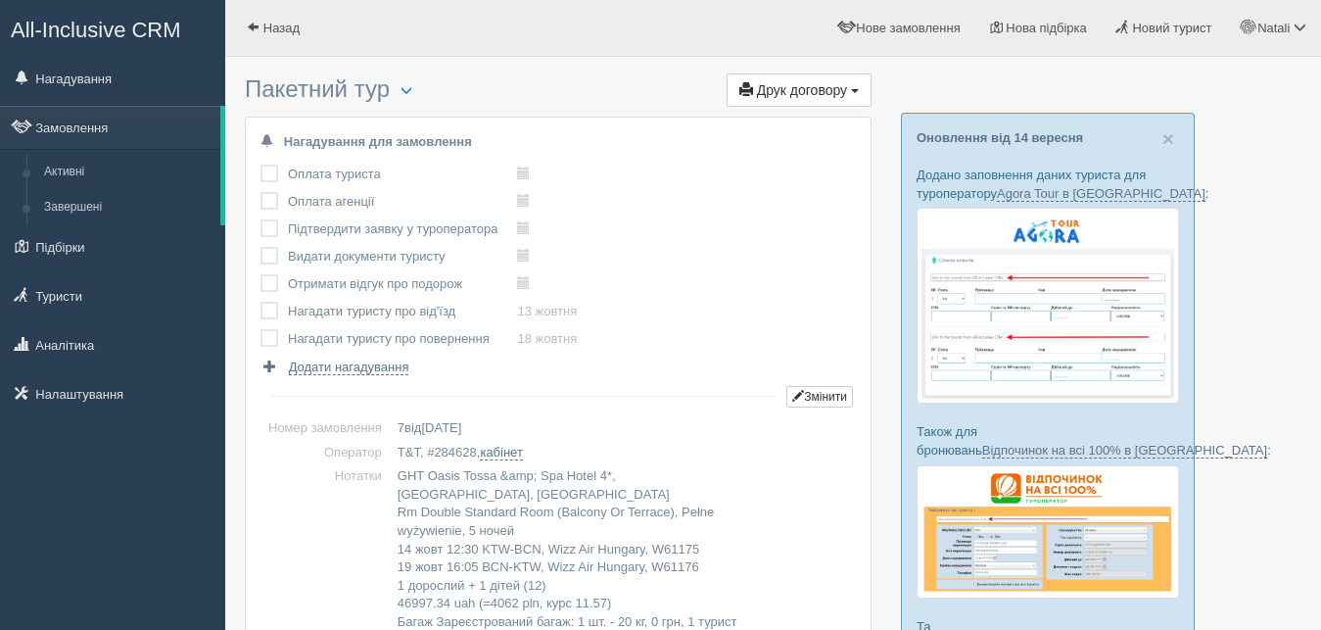
click at [260, 164] on label at bounding box center [260, 164] width 0 height 0
click at [0, 0] on input "checkbox" at bounding box center [0, 0] width 0 height 0
click at [260, 192] on label at bounding box center [260, 192] width 0 height 0
click at [0, 0] on input "checkbox" at bounding box center [0, 0] width 0 height 0
click at [260, 219] on label at bounding box center [260, 219] width 0 height 0
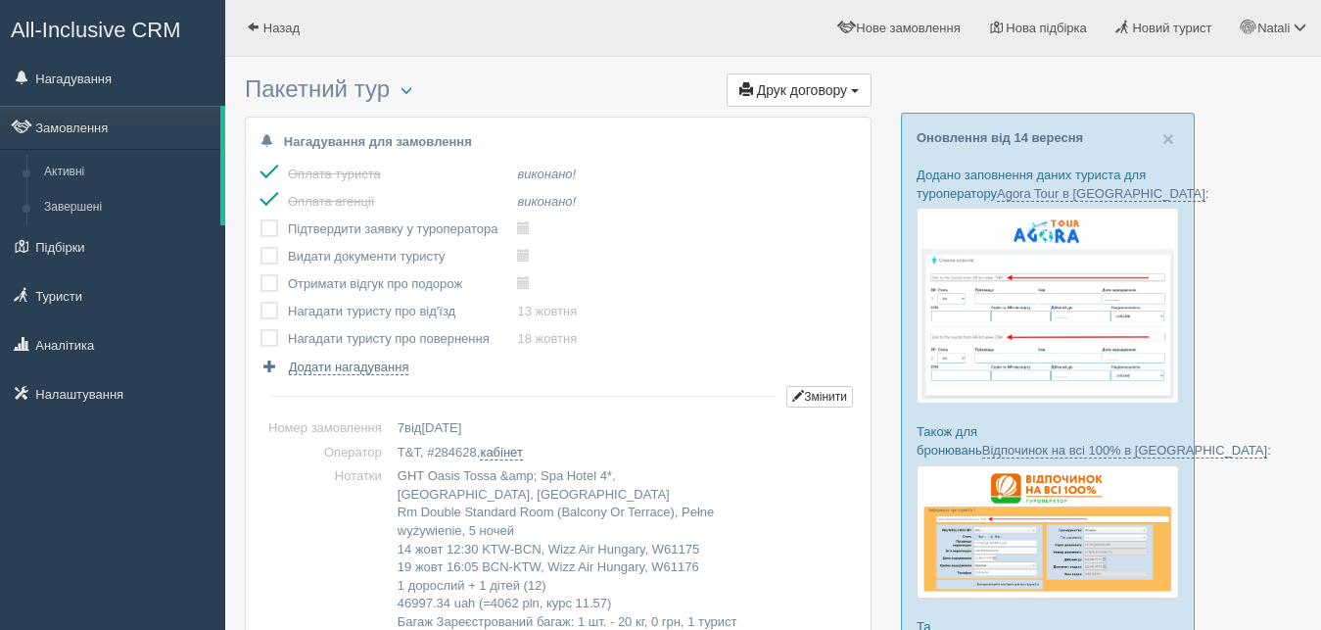
click at [0, 0] on input "checkbox" at bounding box center [0, 0] width 0 height 0
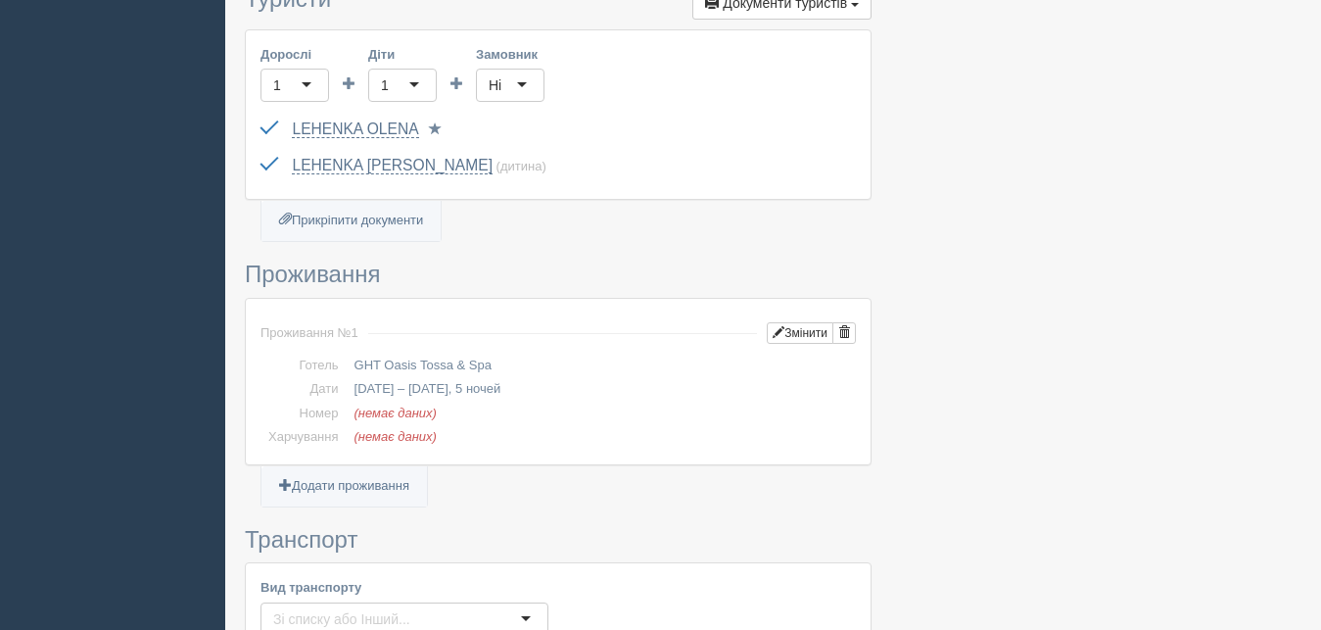
scroll to position [999, 0]
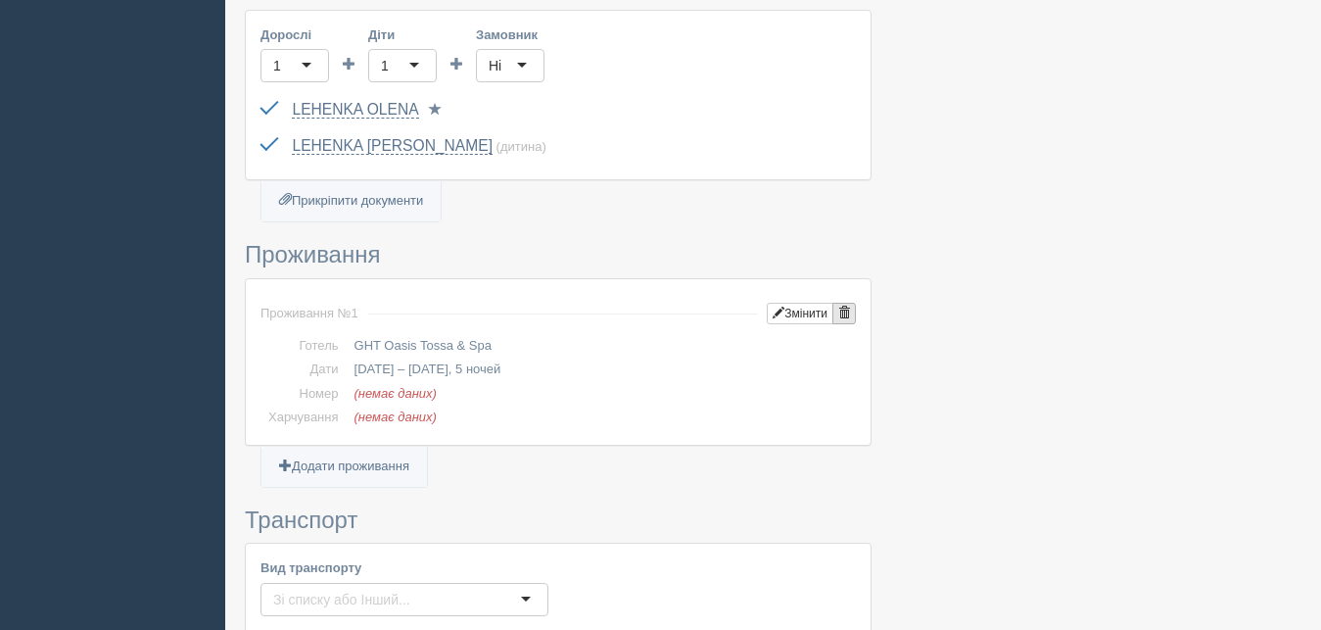
click at [843, 306] on span "button" at bounding box center [844, 312] width 12 height 12
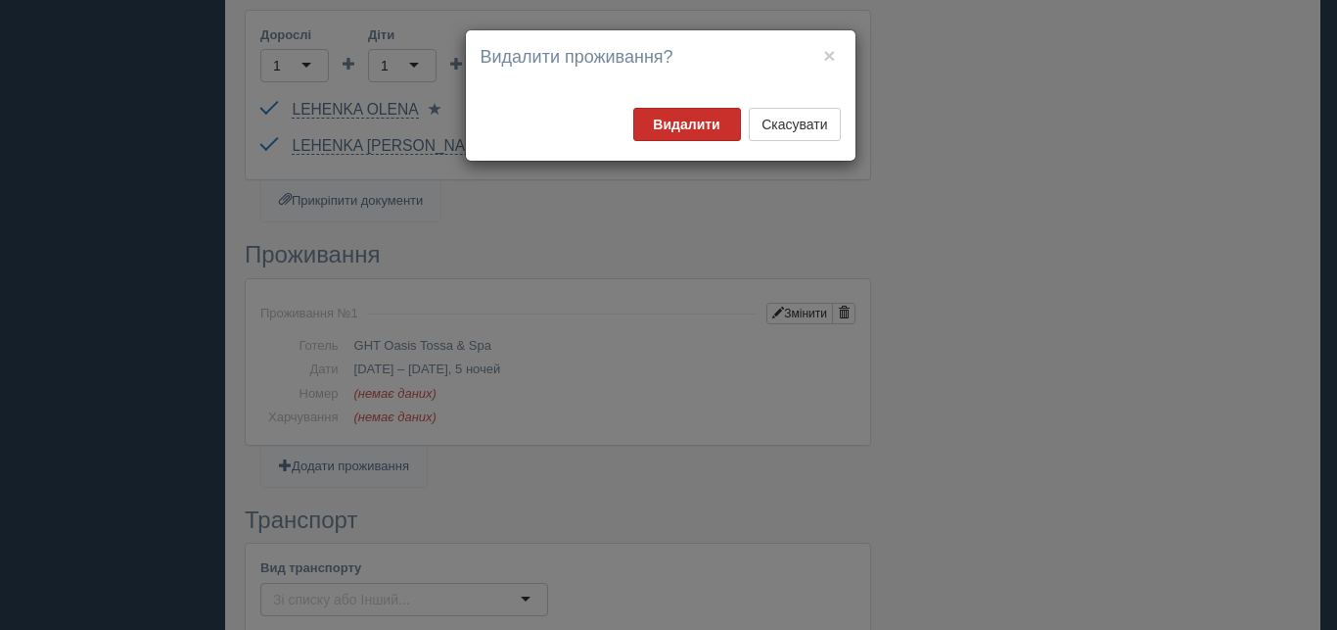
click at [695, 115] on button "Видалити" at bounding box center [687, 124] width 108 height 33
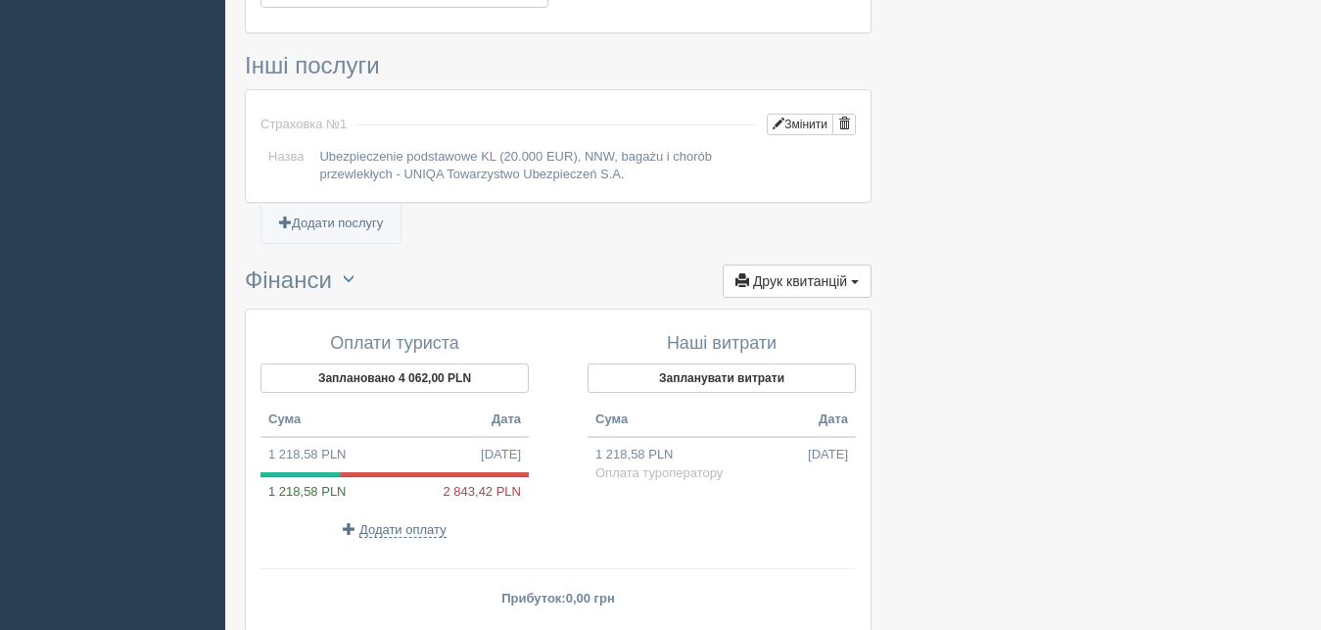
scroll to position [1592, 0]
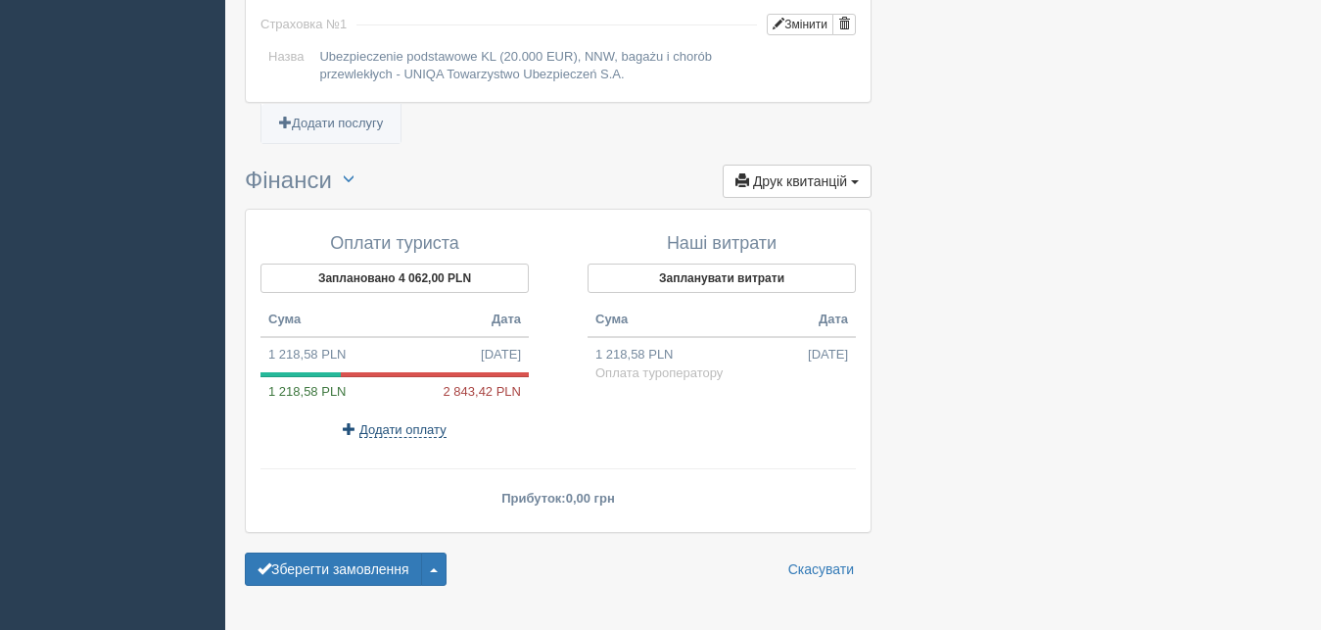
click at [398, 422] on span "Додати оплату" at bounding box center [402, 430] width 87 height 16
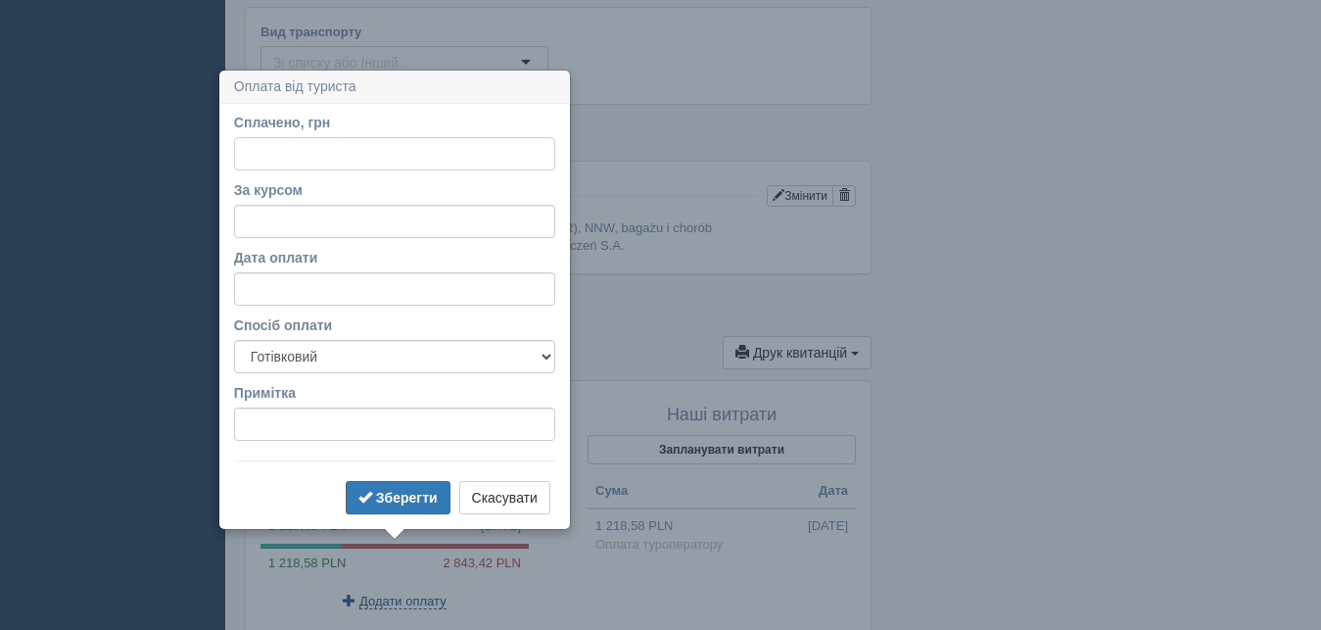
scroll to position [1490, 0]
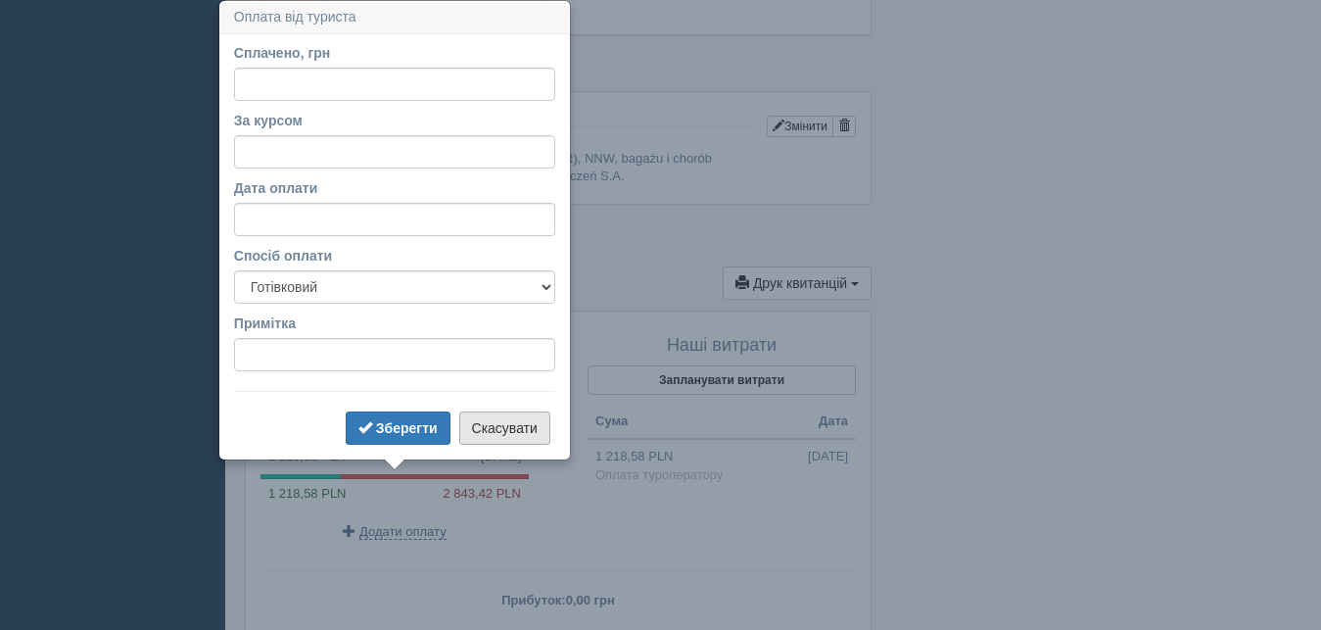
click at [517, 434] on button "Скасувати" at bounding box center [504, 427] width 91 height 33
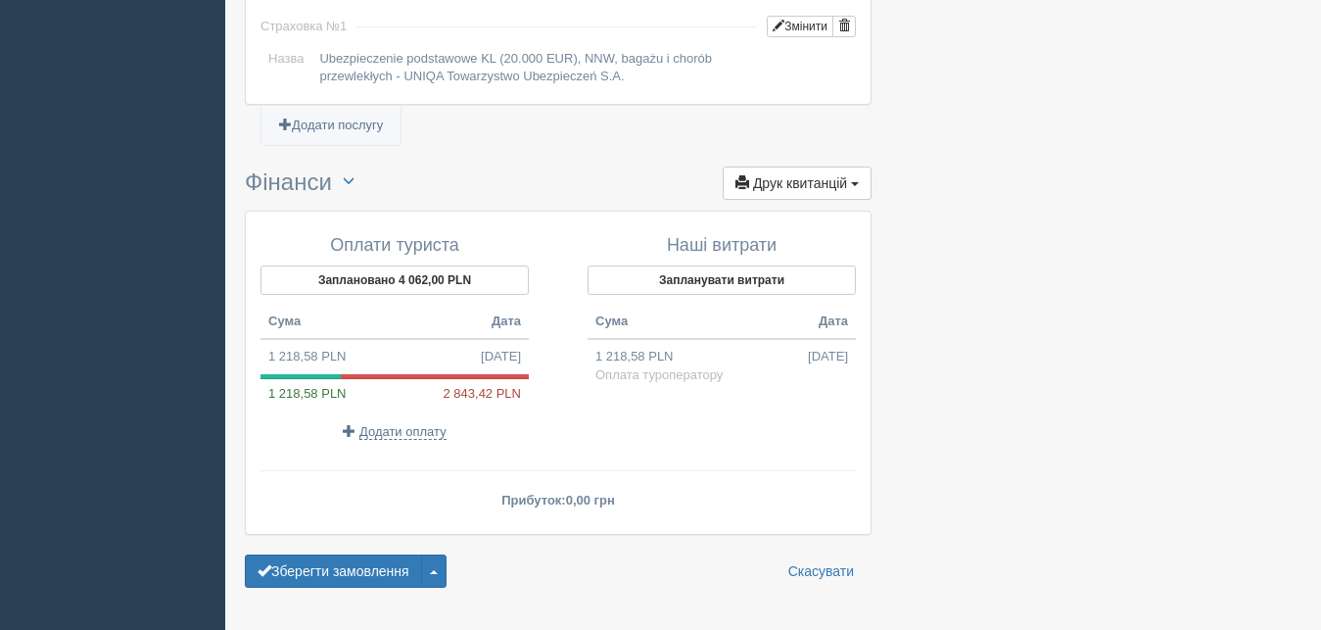
scroll to position [1592, 0]
click at [339, 552] on button "Зберегти замовлення" at bounding box center [333, 568] width 177 height 33
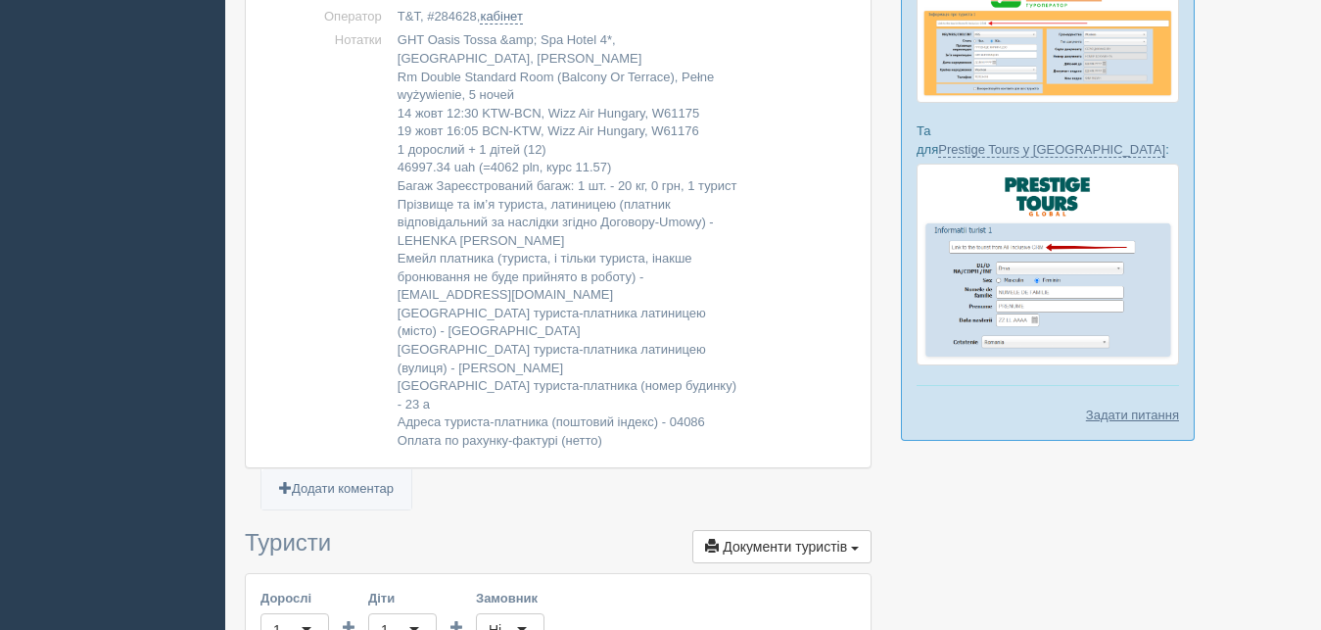
scroll to position [453, 0]
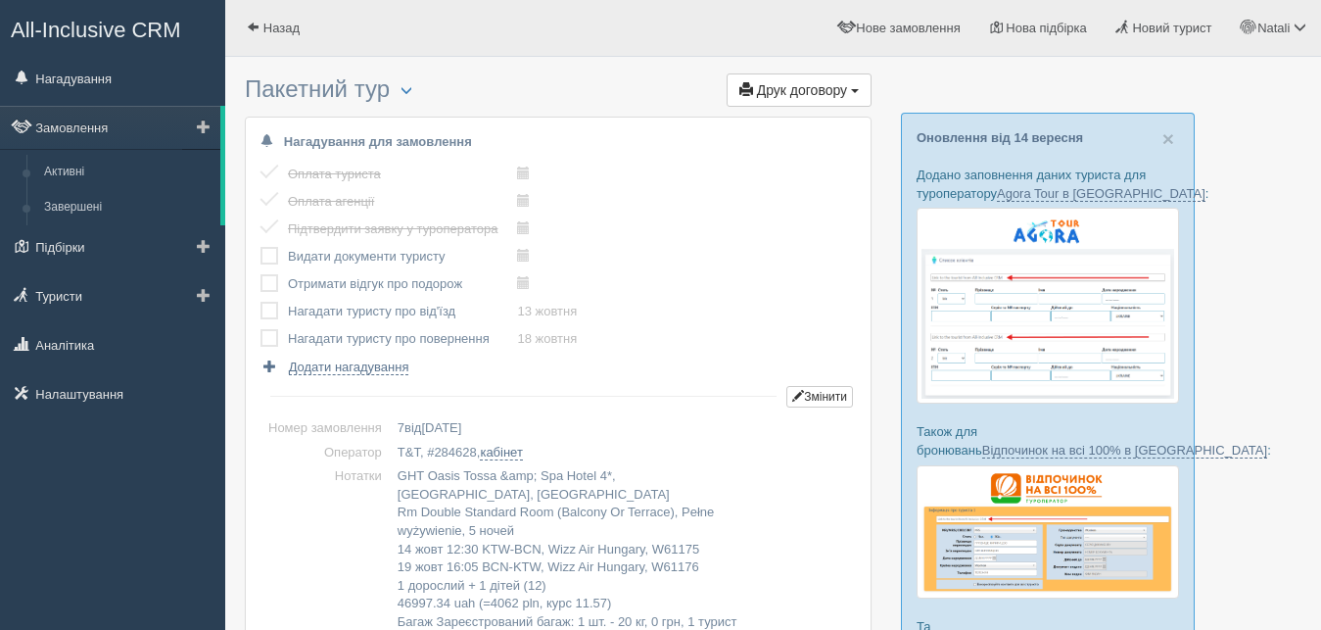
click at [201, 124] on span at bounding box center [204, 126] width 14 height 14
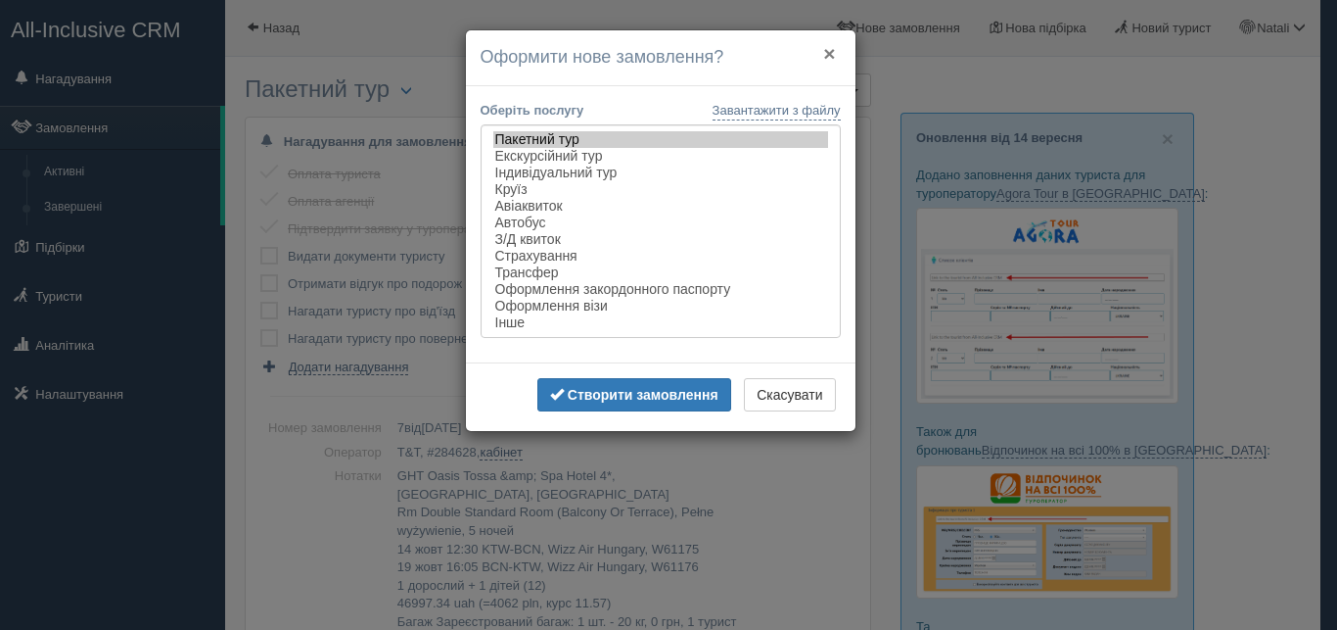
click at [828, 51] on button "×" at bounding box center [829, 53] width 12 height 21
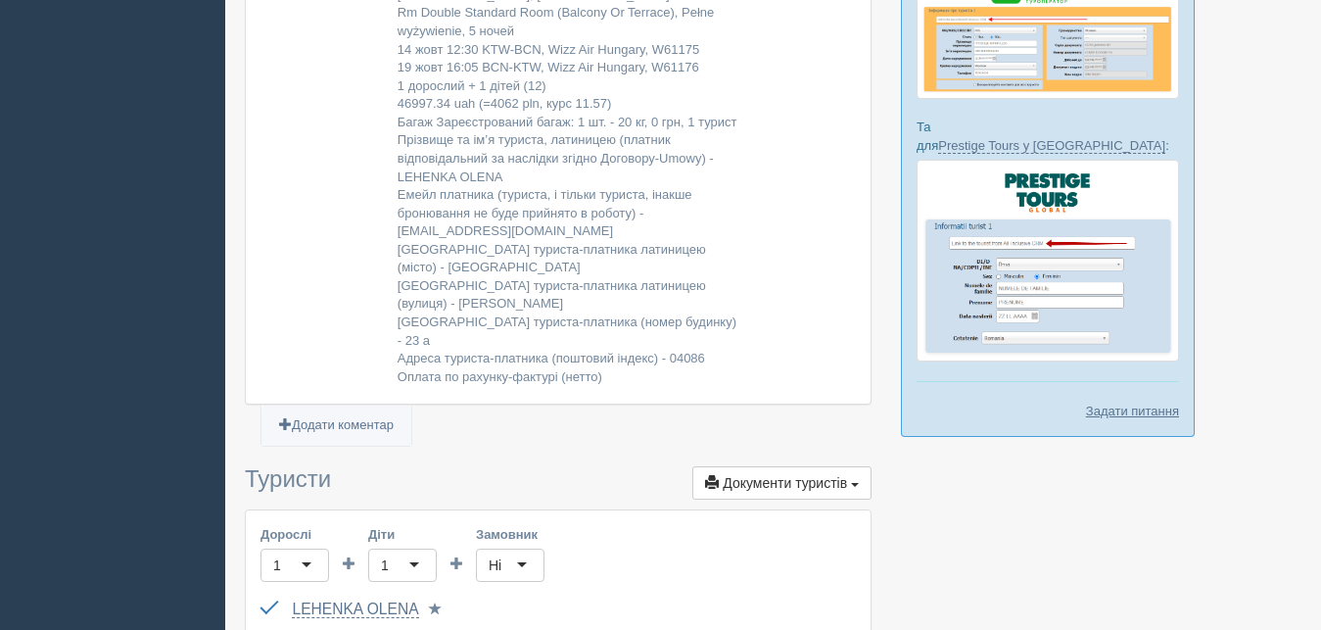
scroll to position [799, 0]
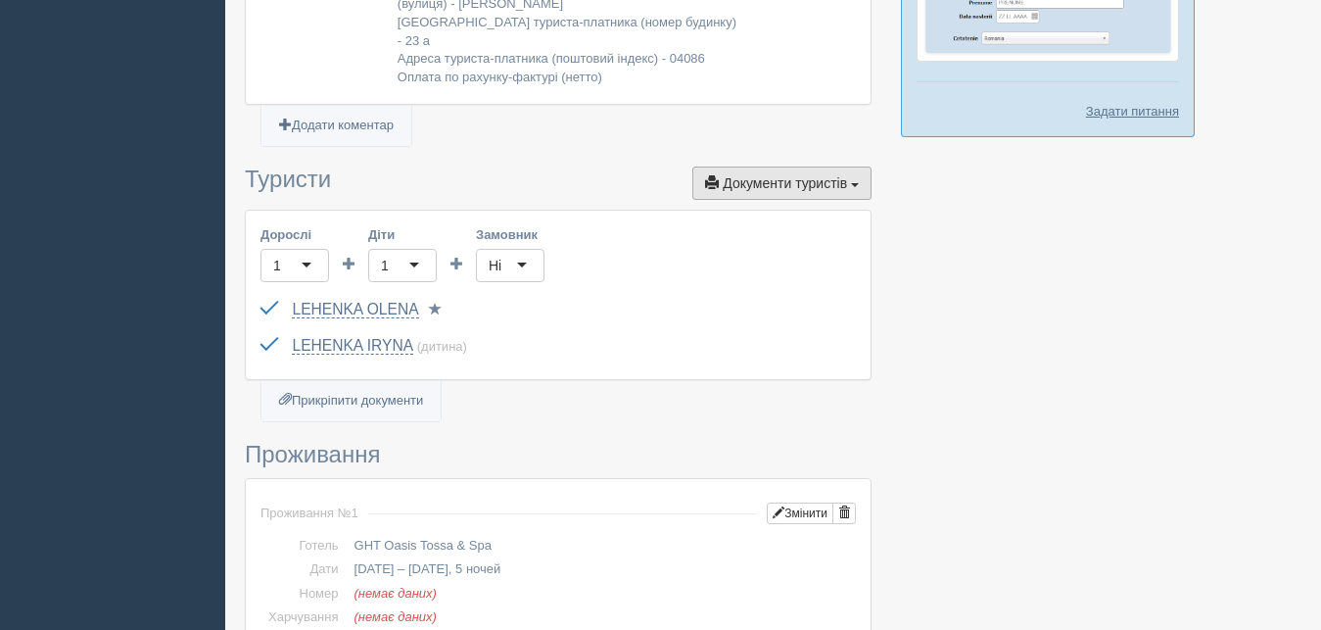
click at [757, 175] on span "Документи туристів" at bounding box center [785, 183] width 124 height 16
click at [765, 235] on link "Паспортні дані" at bounding box center [767, 251] width 208 height 32
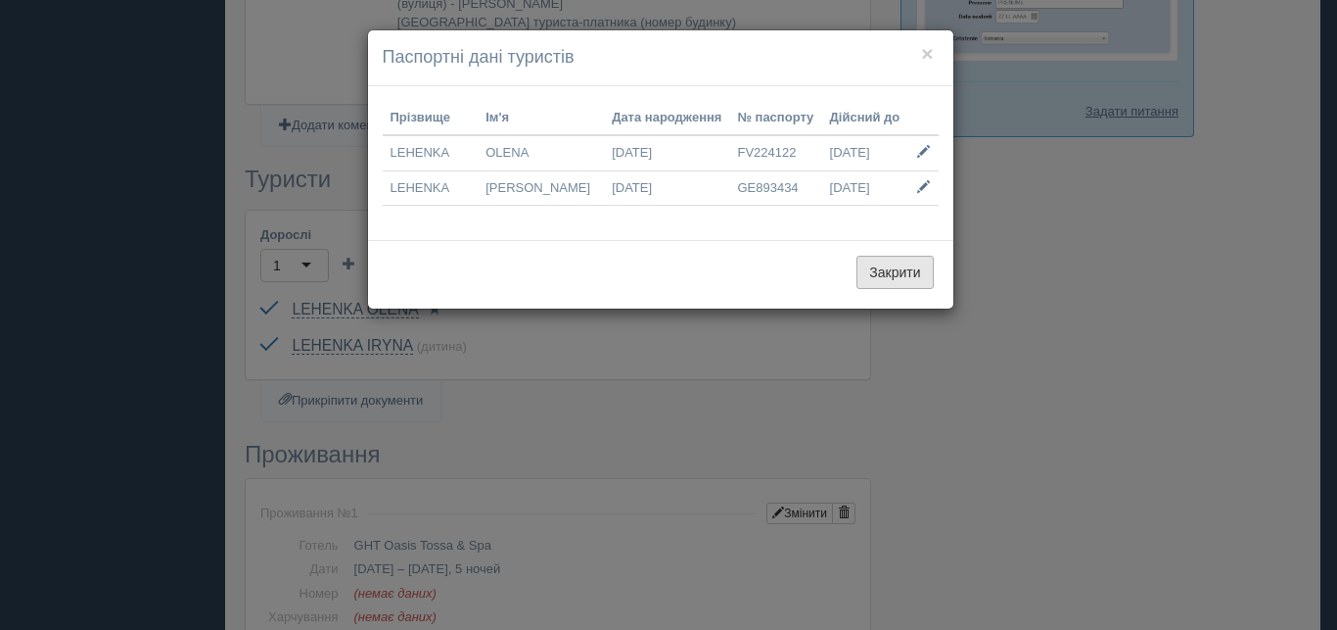
click at [898, 269] on button "Закрити" at bounding box center [895, 272] width 76 height 33
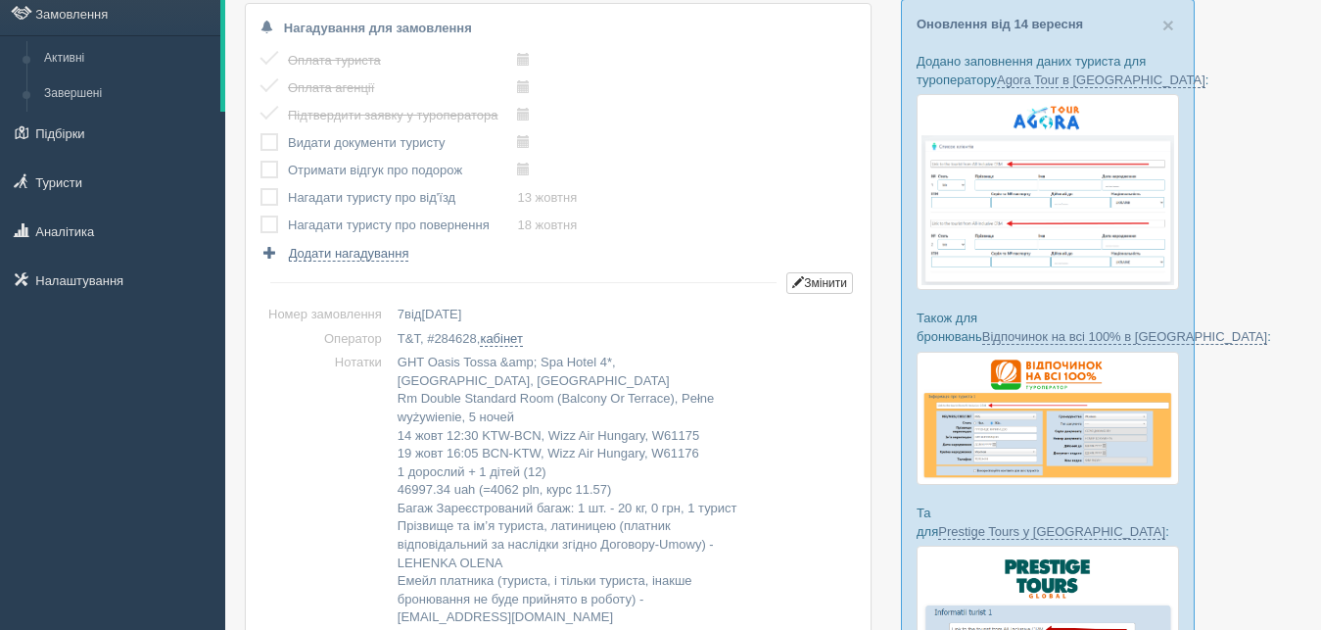
scroll to position [0, 0]
